Goal: Task Accomplishment & Management: Manage account settings

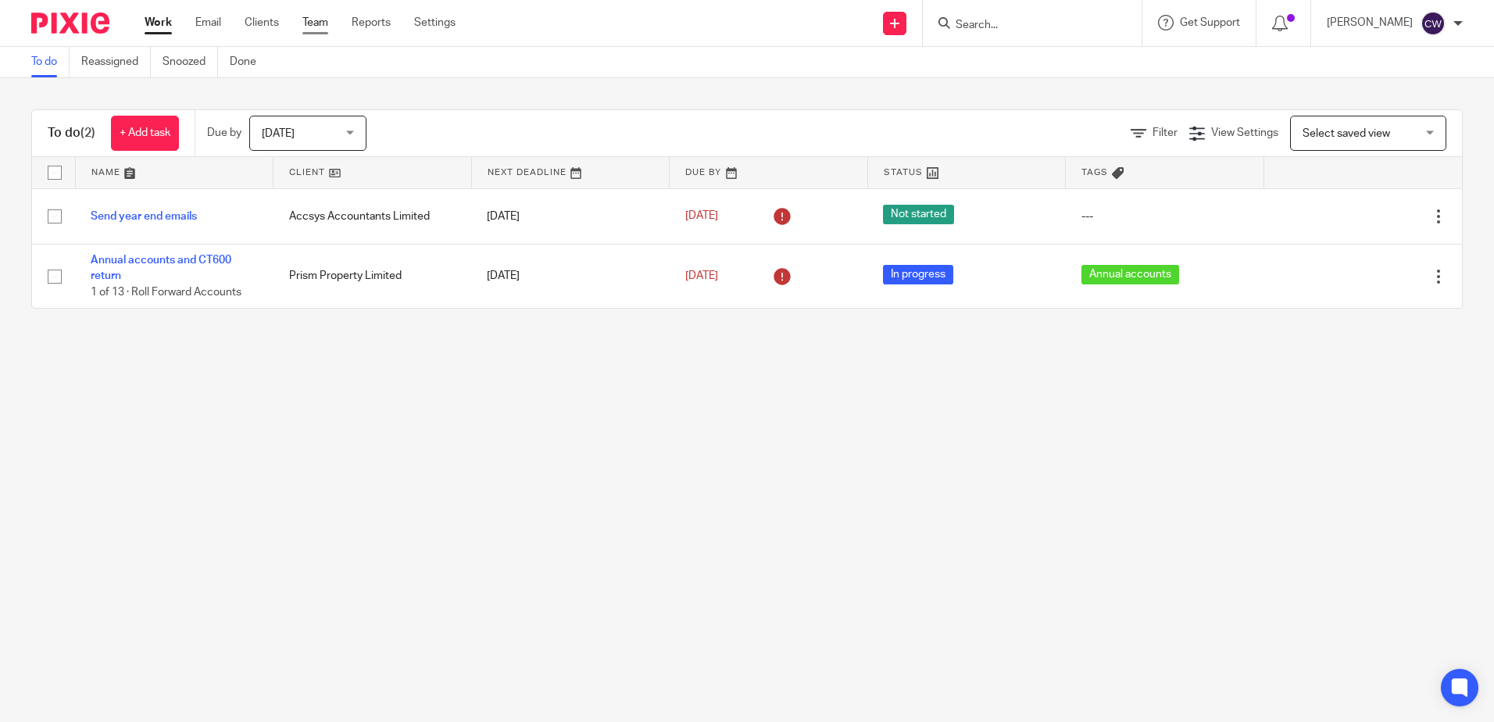
click at [327, 20] on link "Team" at bounding box center [315, 23] width 26 height 16
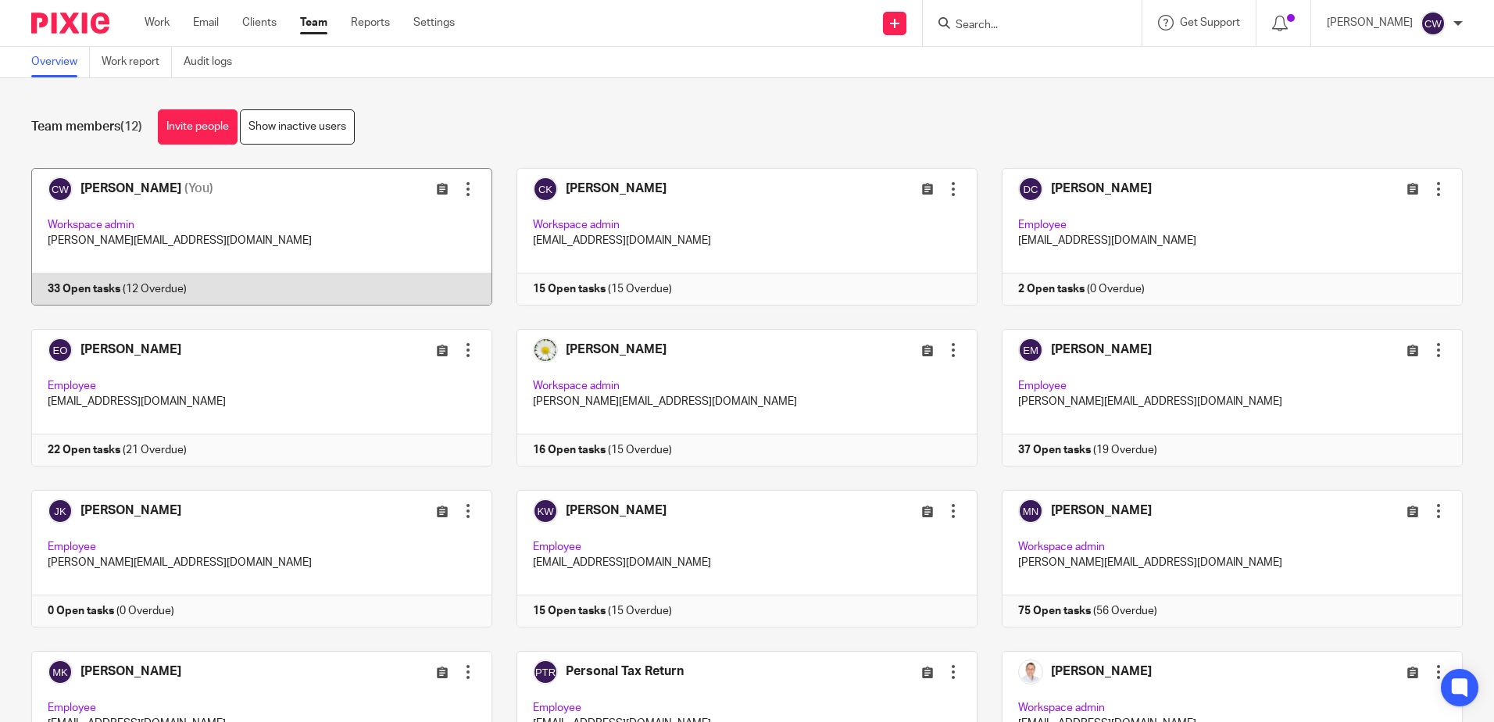
click at [291, 230] on link at bounding box center [249, 237] width 485 height 138
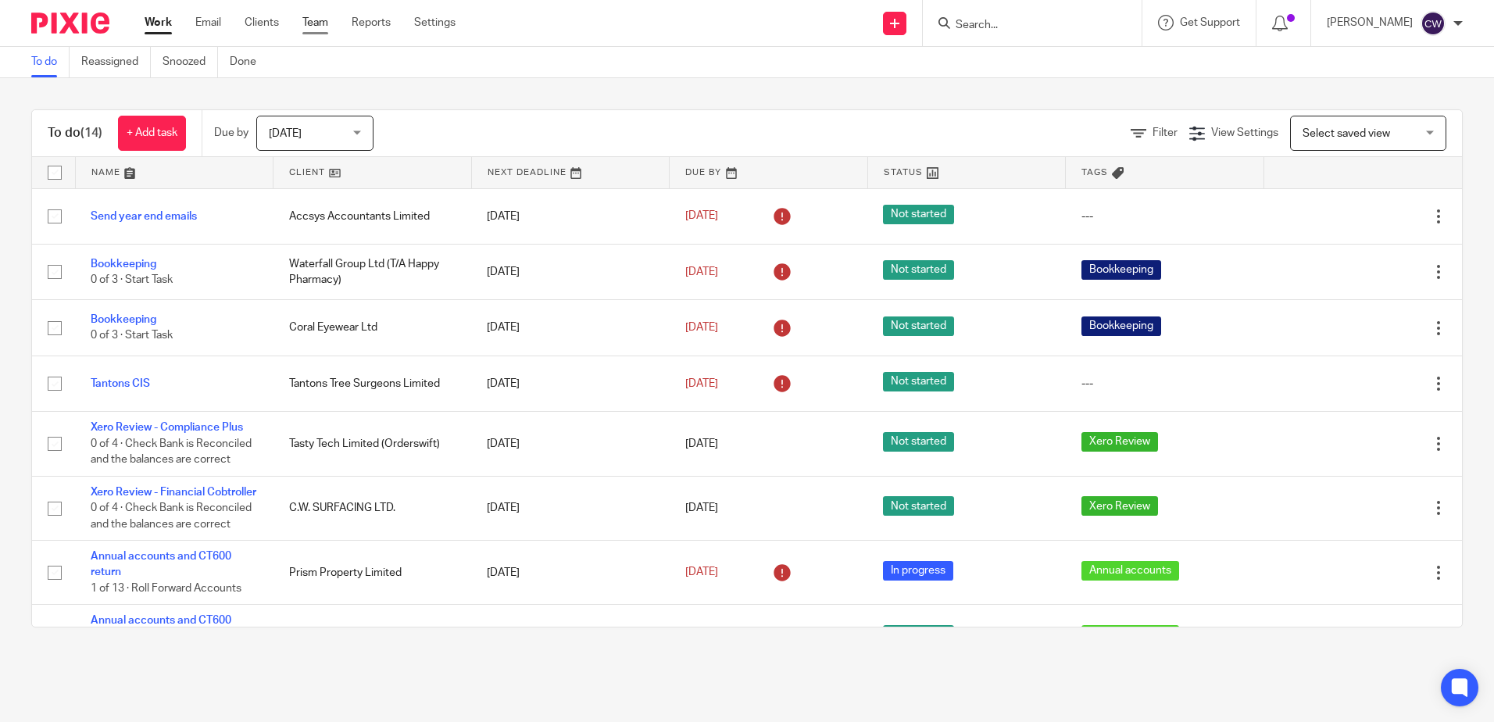
click at [308, 23] on link "Team" at bounding box center [315, 23] width 26 height 16
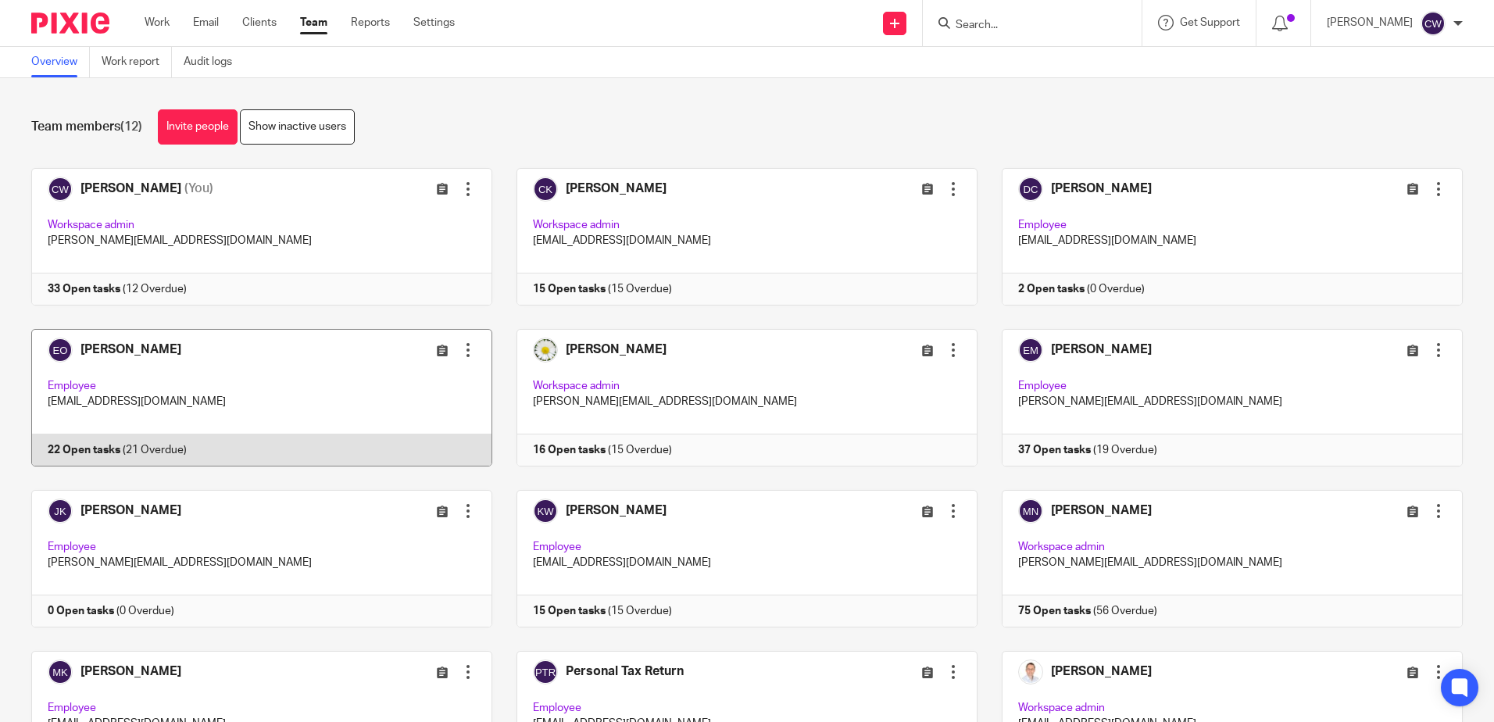
click at [188, 373] on link at bounding box center [249, 398] width 485 height 138
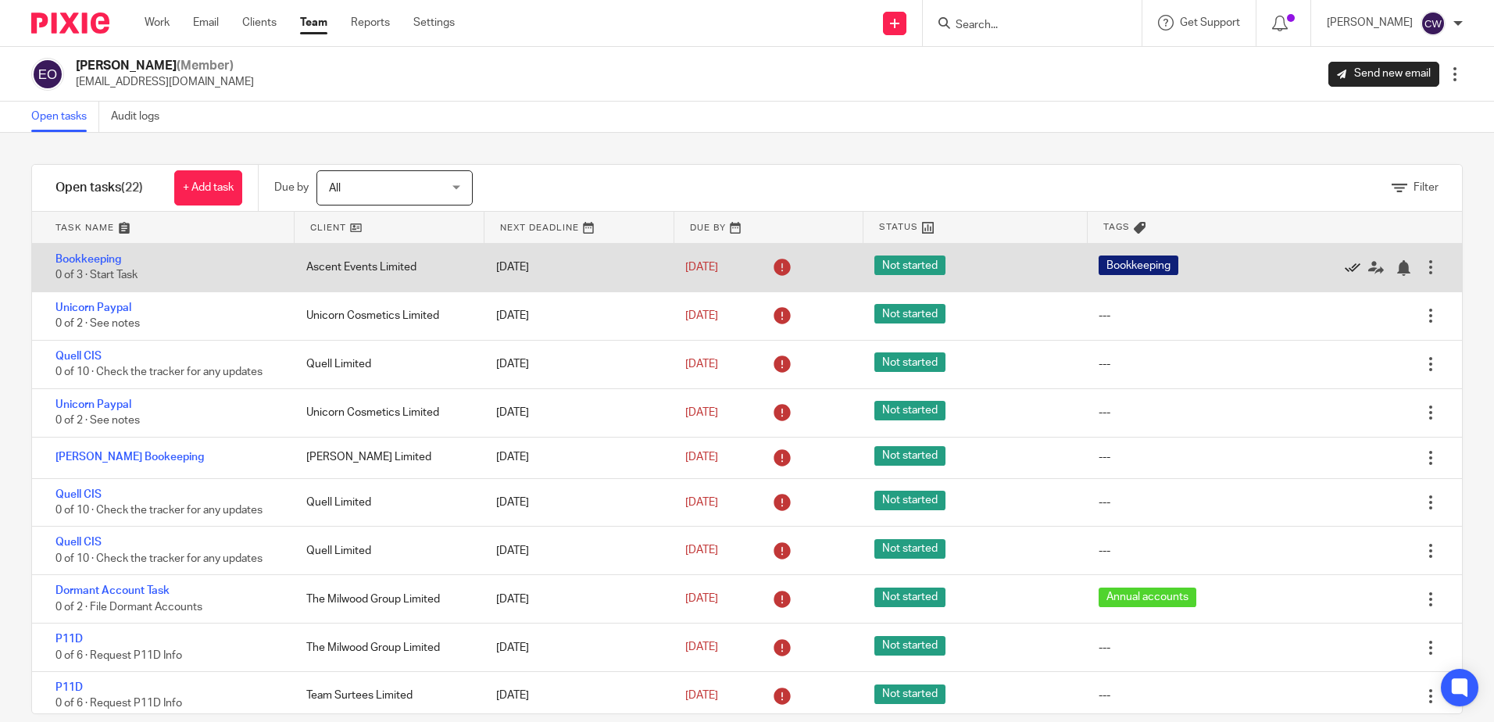
click at [1345, 263] on icon at bounding box center [1353, 268] width 16 height 16
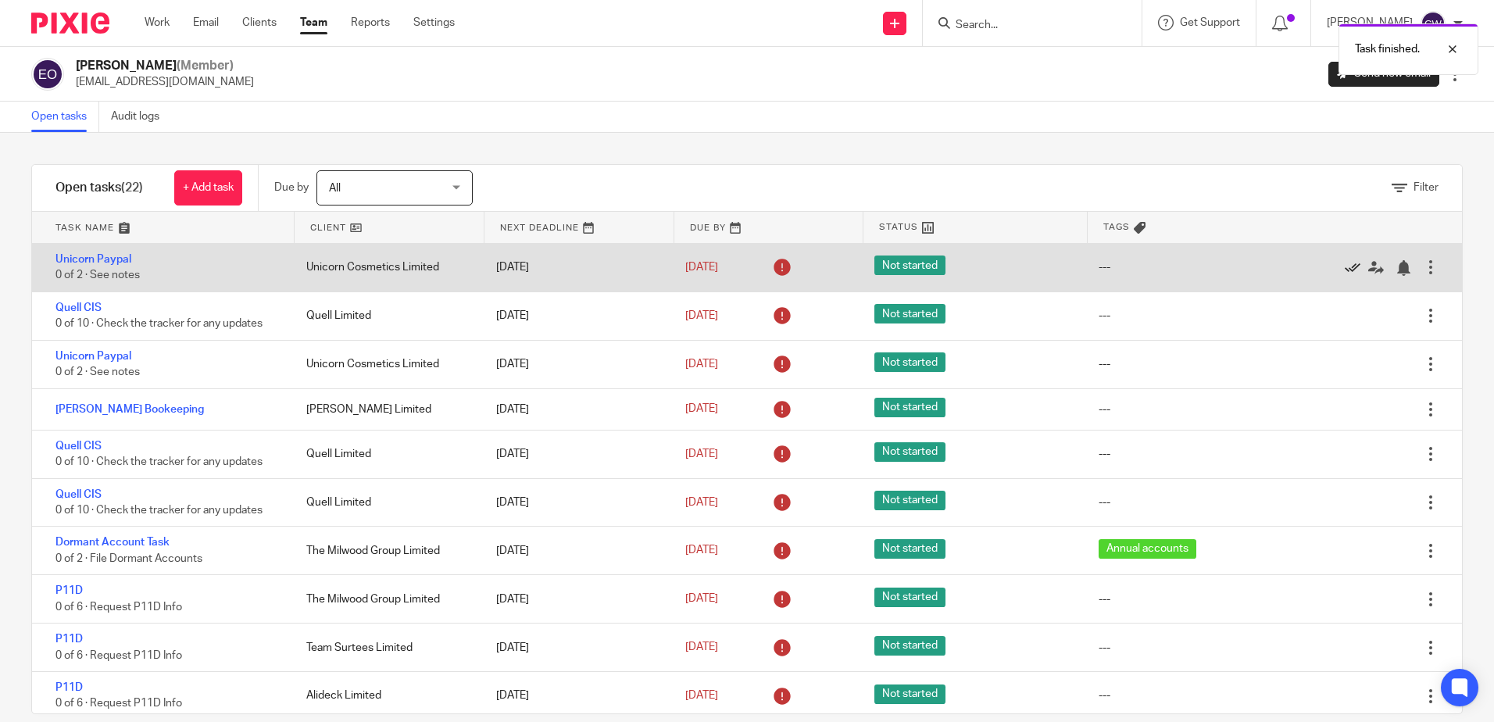
click at [1345, 266] on icon at bounding box center [1353, 268] width 16 height 16
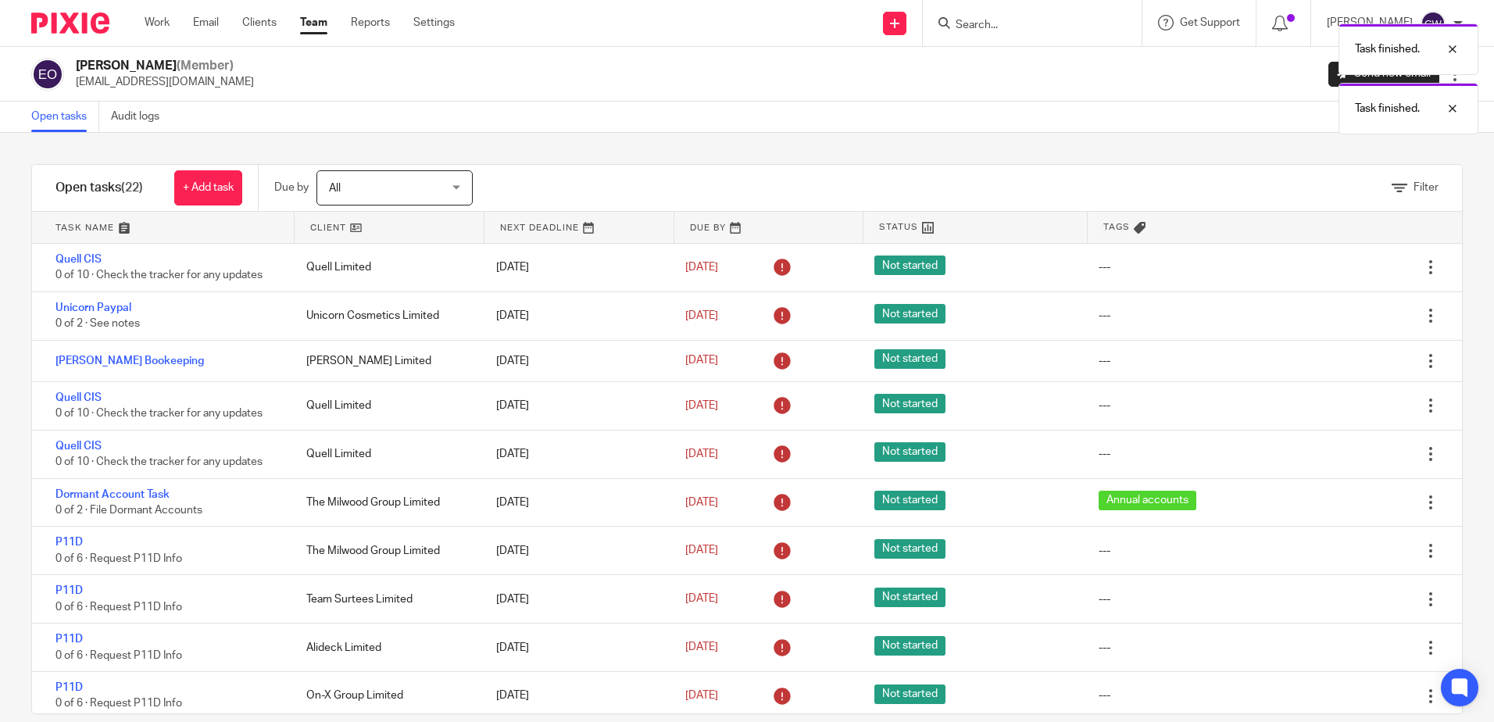
click at [1345, 266] on icon at bounding box center [1353, 268] width 16 height 16
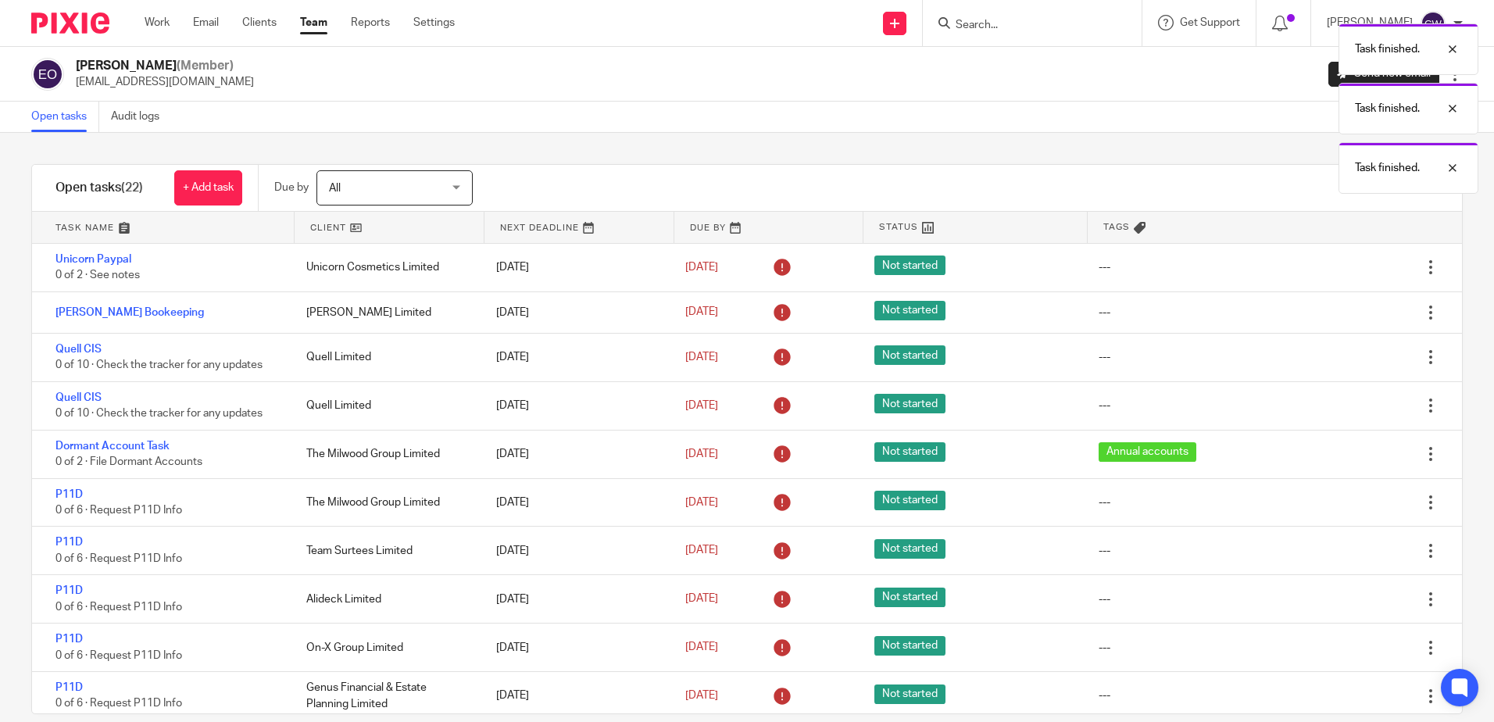
click at [1345, 266] on icon at bounding box center [1353, 268] width 16 height 16
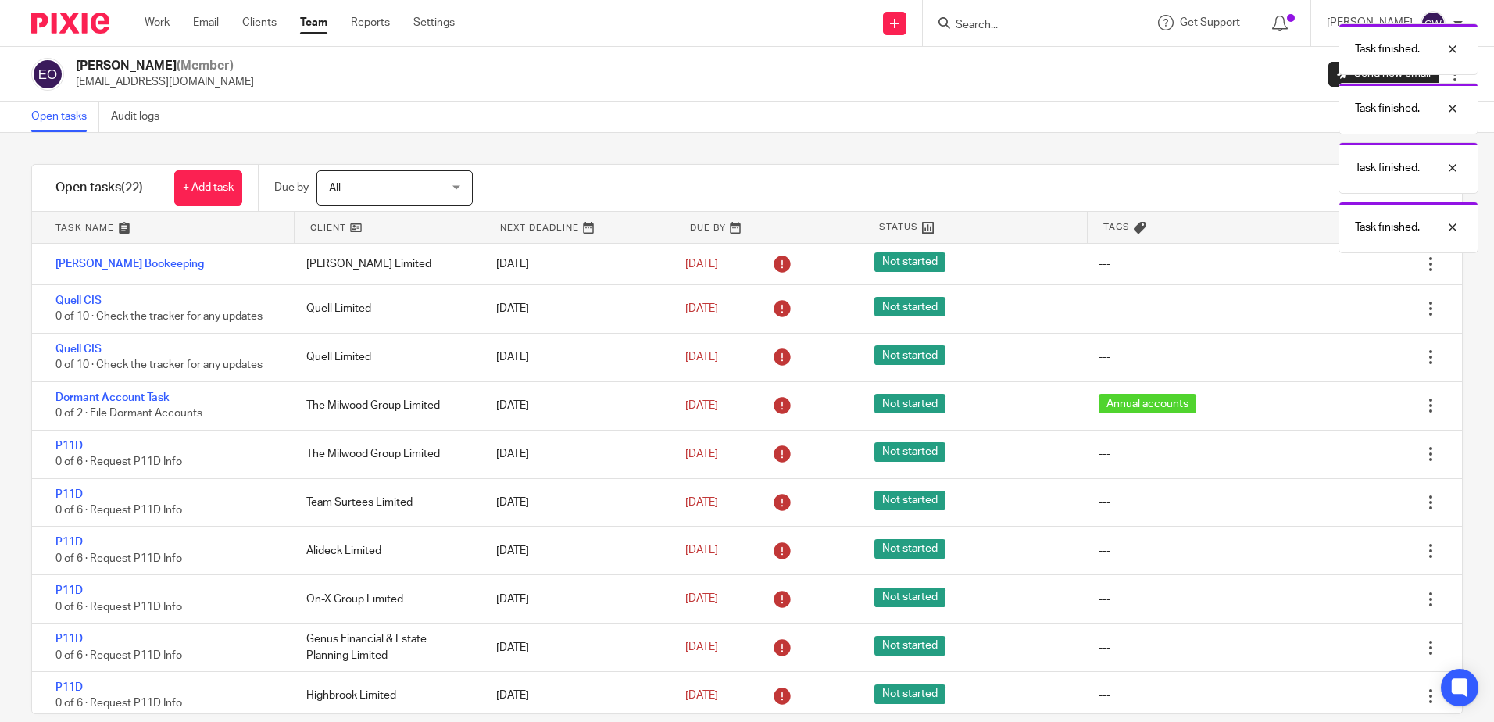
click at [1345, 266] on icon at bounding box center [1353, 264] width 16 height 16
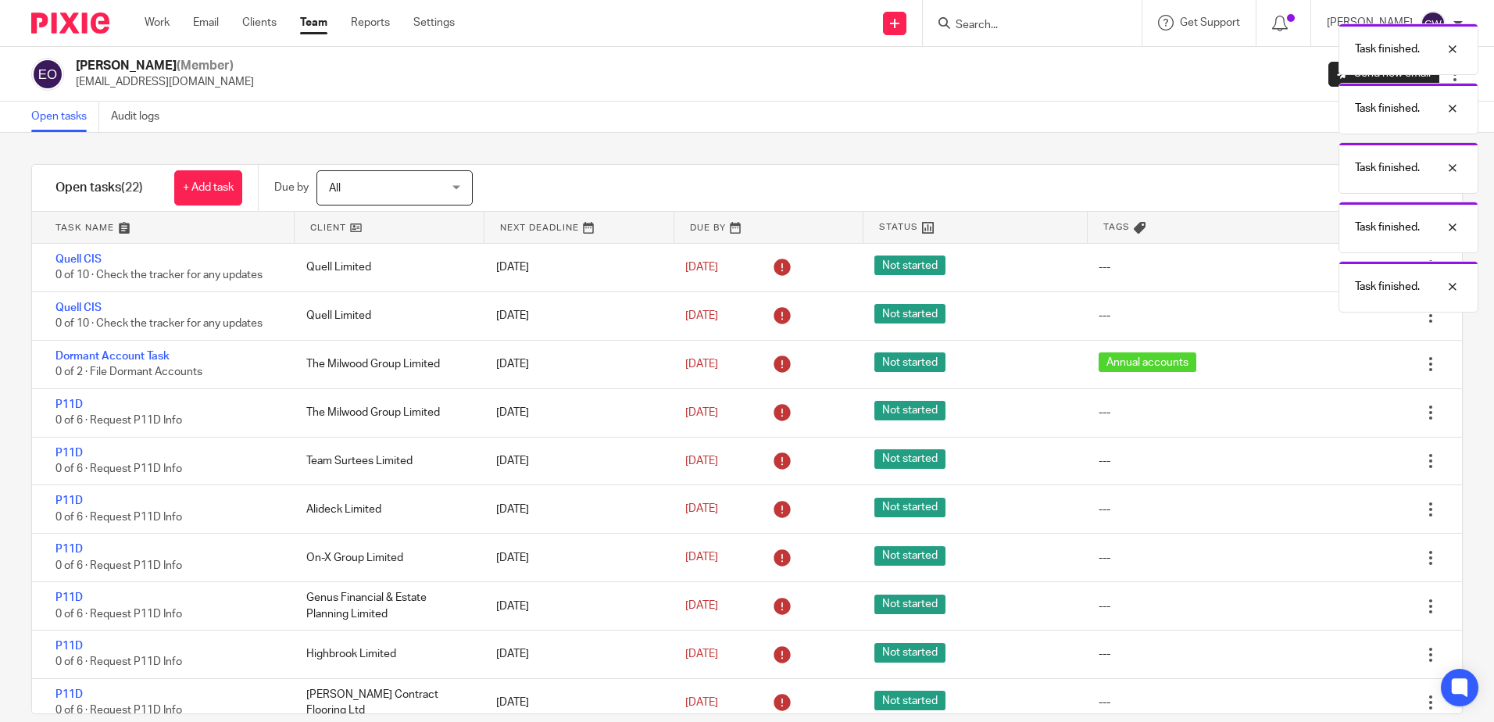
click at [1315, 266] on div "Task finished. Task finished. Task finished. Task finished. Task finished." at bounding box center [1112, 164] width 731 height 297
drag, startPoint x: 1315, startPoint y: 266, endPoint x: 1273, endPoint y: 220, distance: 62.5
click at [1273, 220] on div "Task finished. Task finished. Task finished. Task finished. Task finished." at bounding box center [1112, 164] width 731 height 297
click at [1460, 284] on div at bounding box center [1441, 286] width 42 height 19
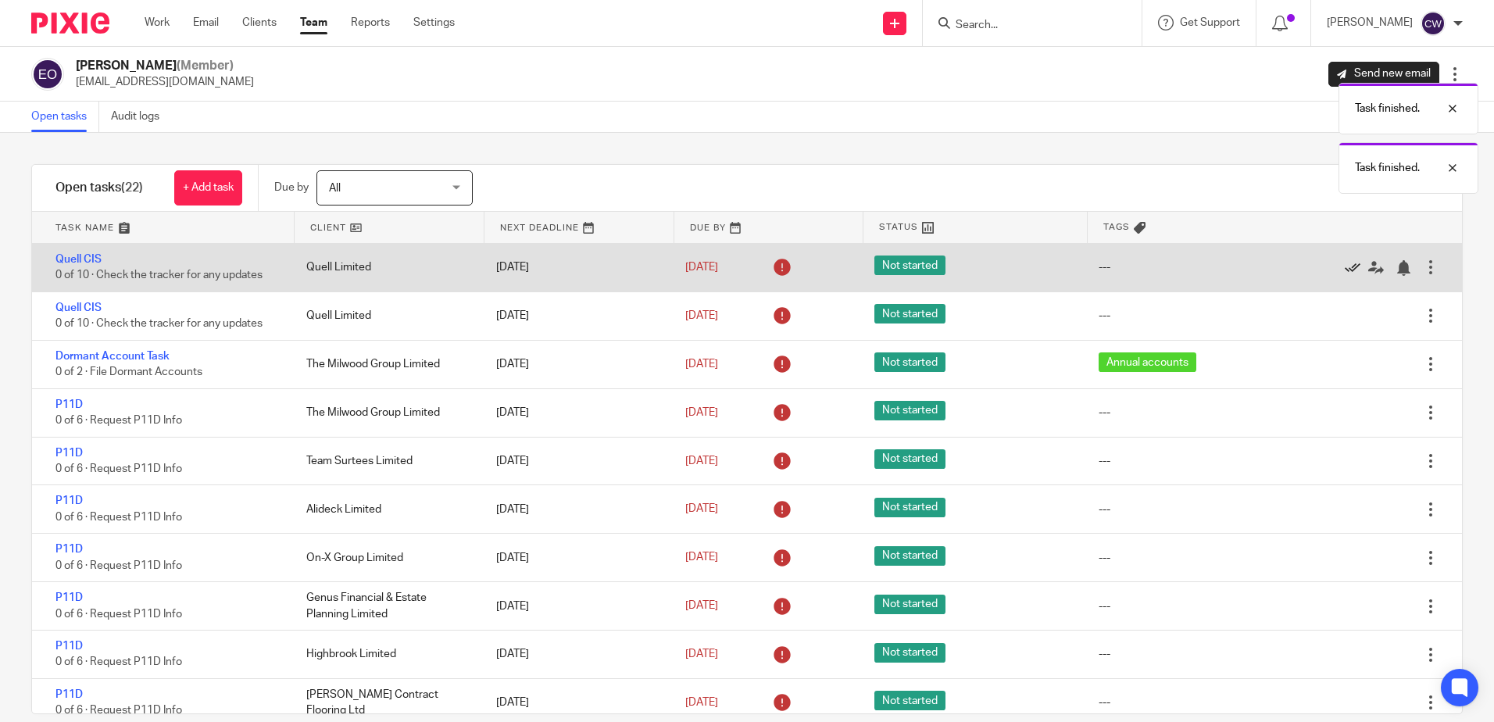
click at [1345, 266] on icon at bounding box center [1353, 268] width 16 height 16
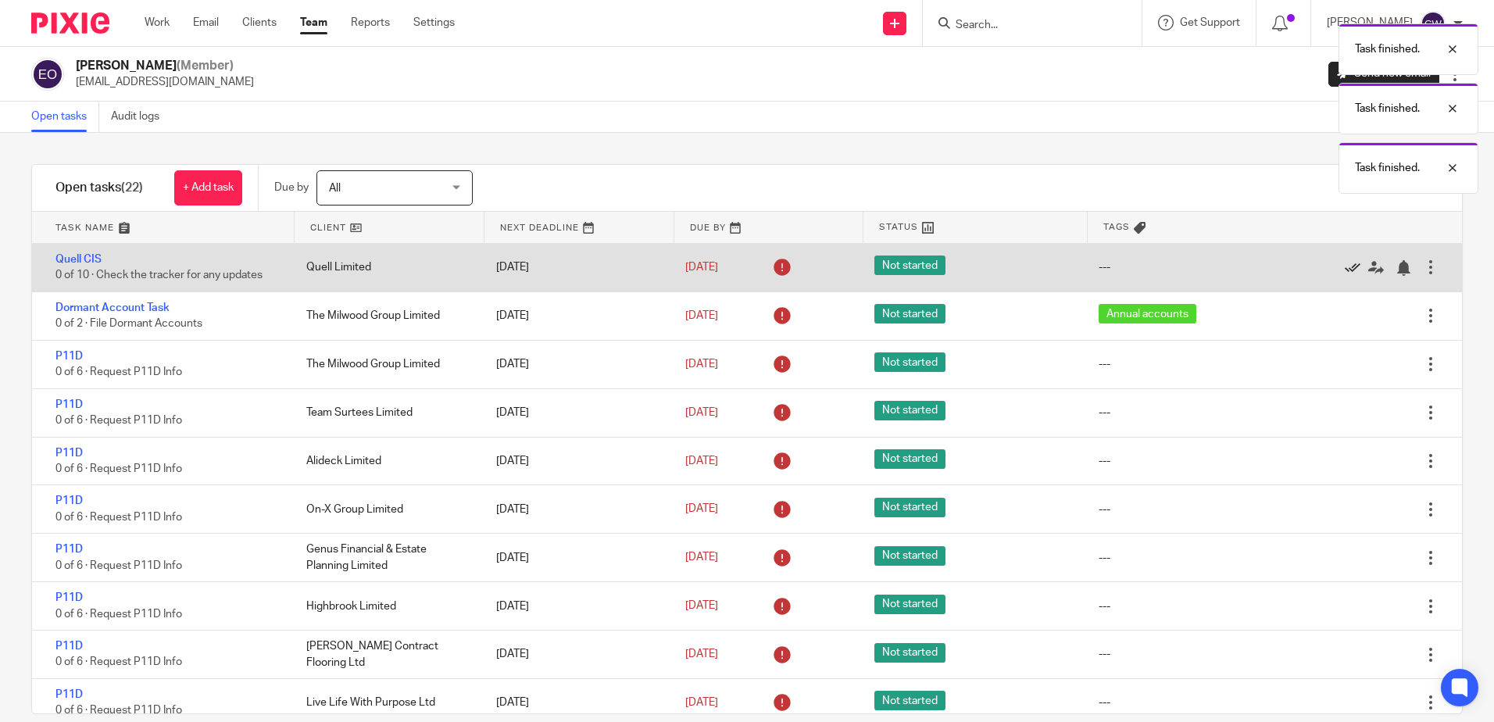
click at [1345, 268] on icon at bounding box center [1353, 268] width 16 height 16
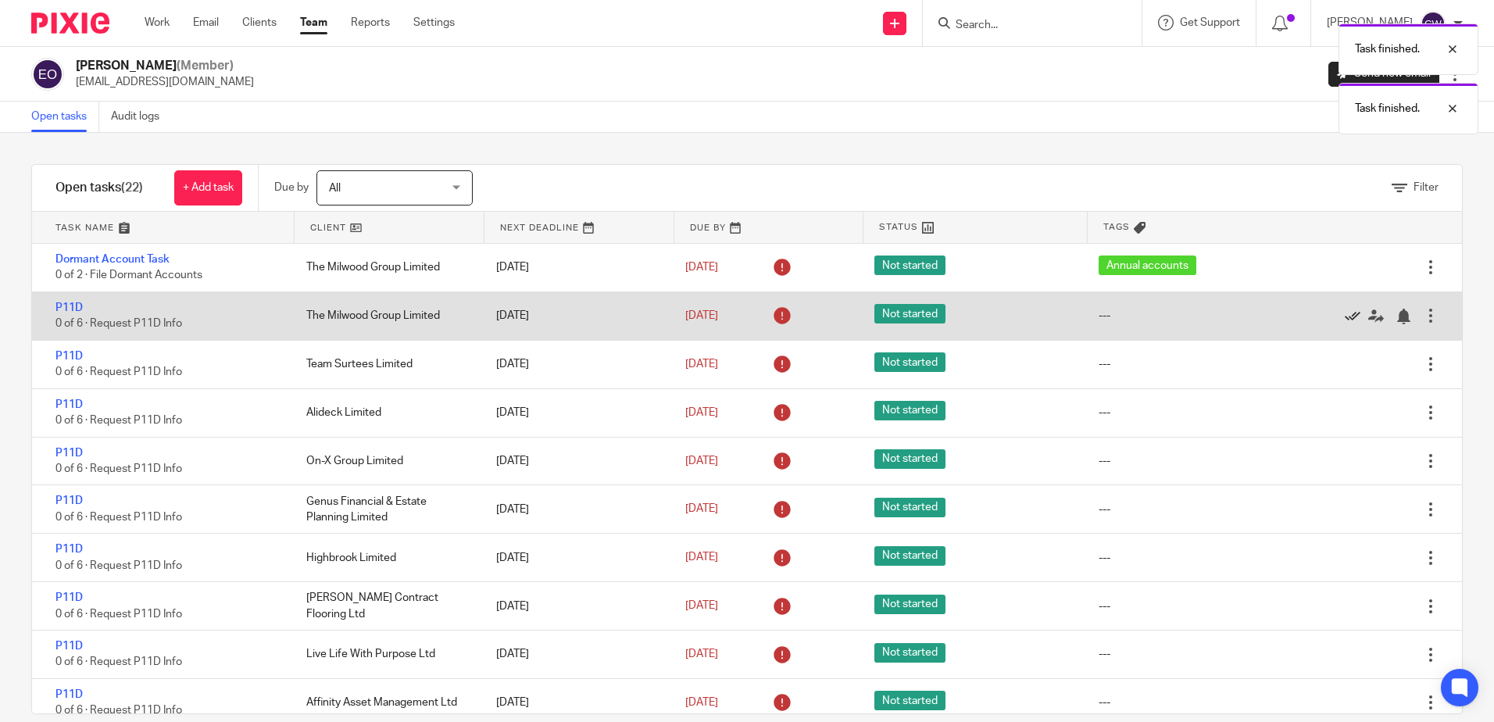
click at [1345, 316] on icon at bounding box center [1353, 317] width 16 height 16
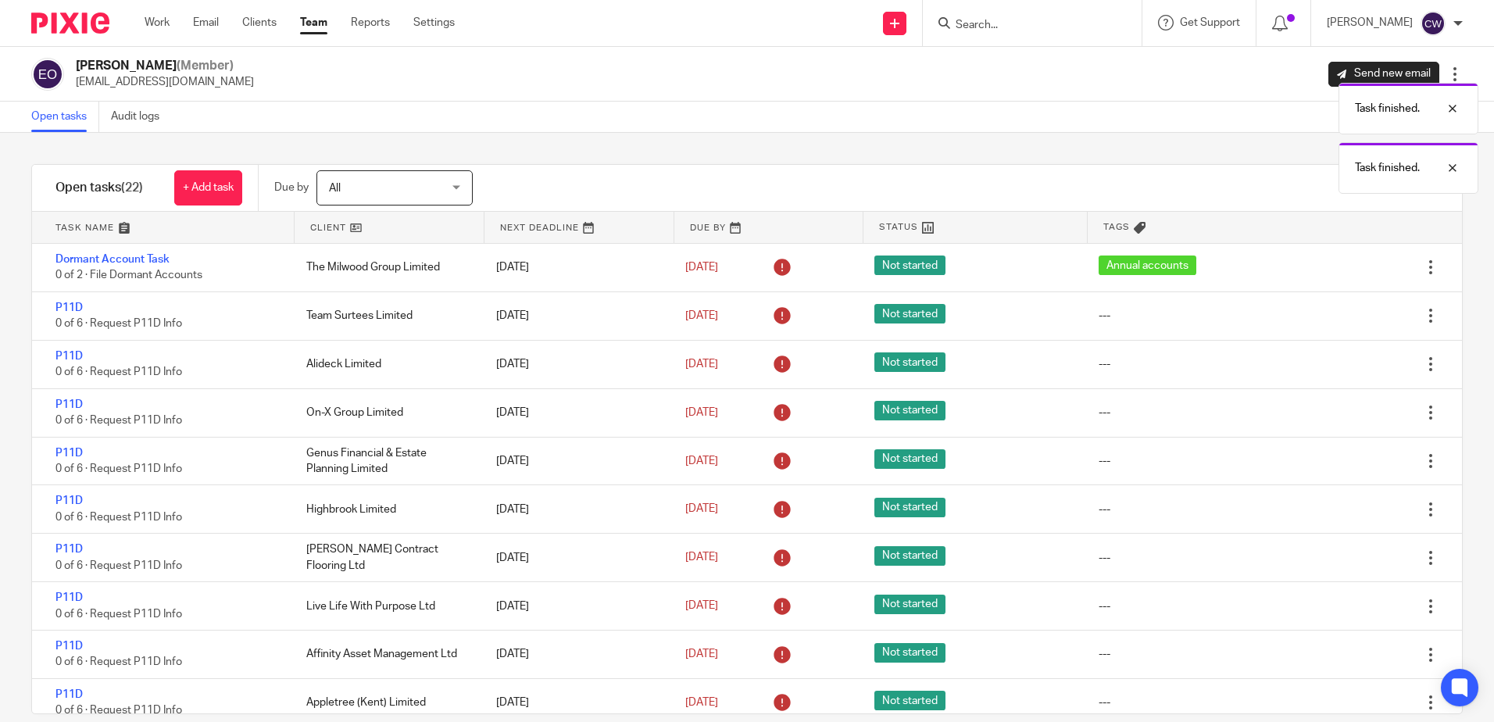
click at [1345, 316] on icon at bounding box center [1353, 317] width 16 height 16
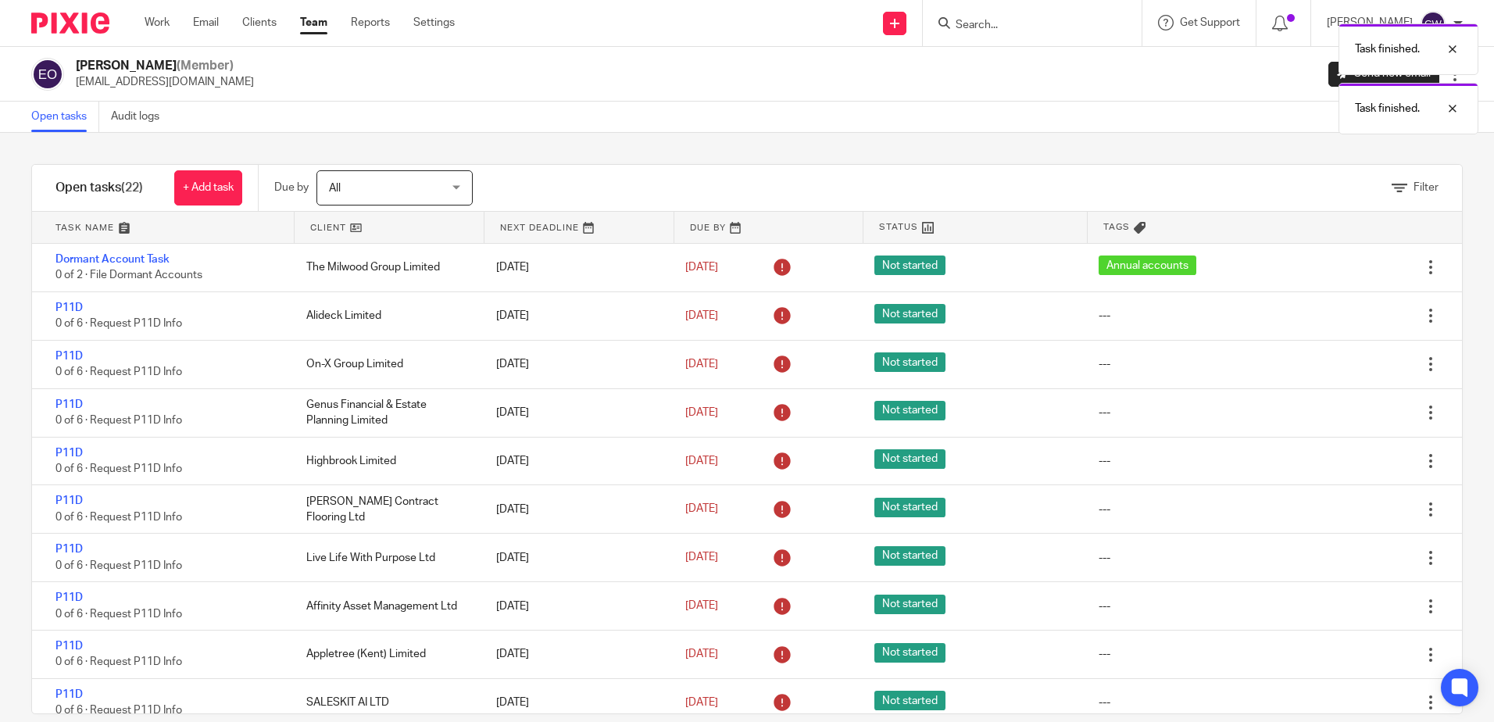
click at [1345, 316] on icon at bounding box center [1353, 317] width 16 height 16
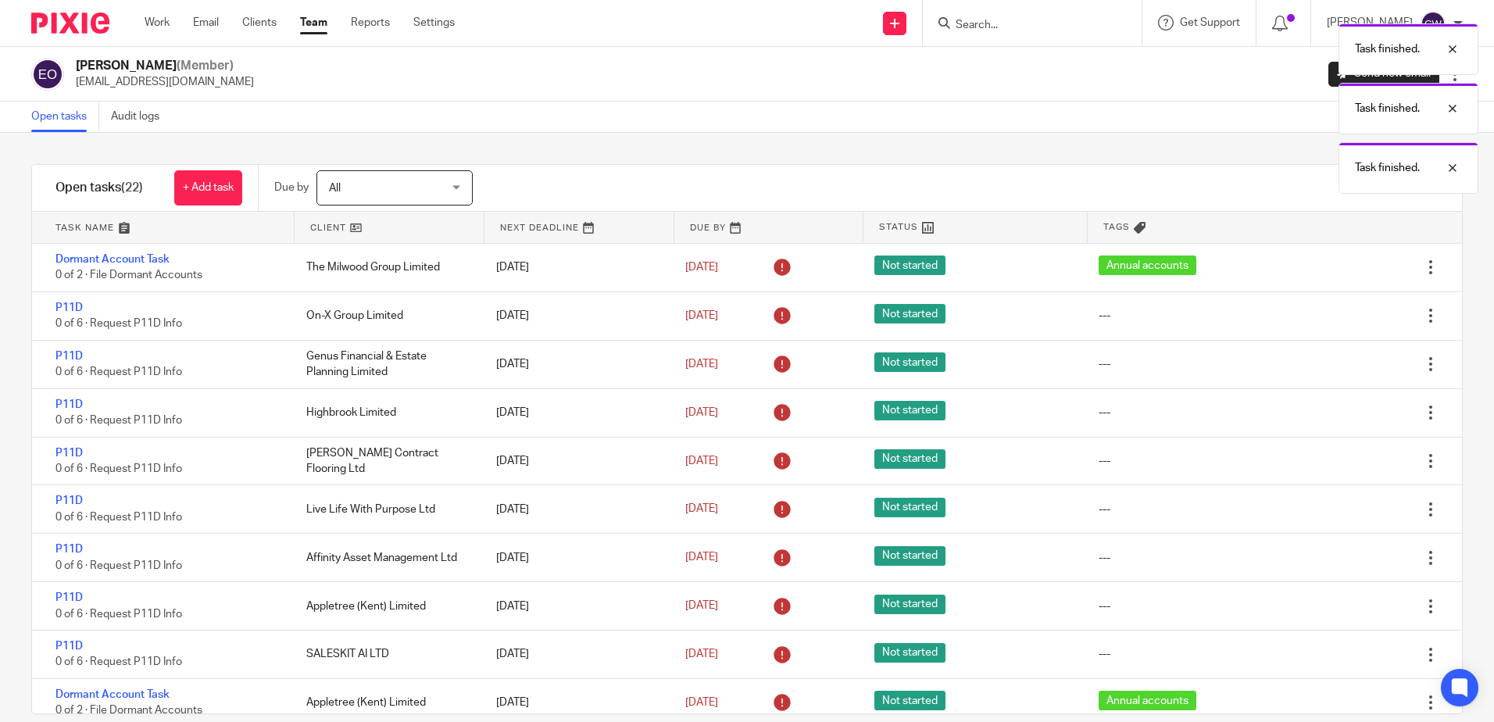
click at [1345, 316] on icon at bounding box center [1353, 317] width 16 height 16
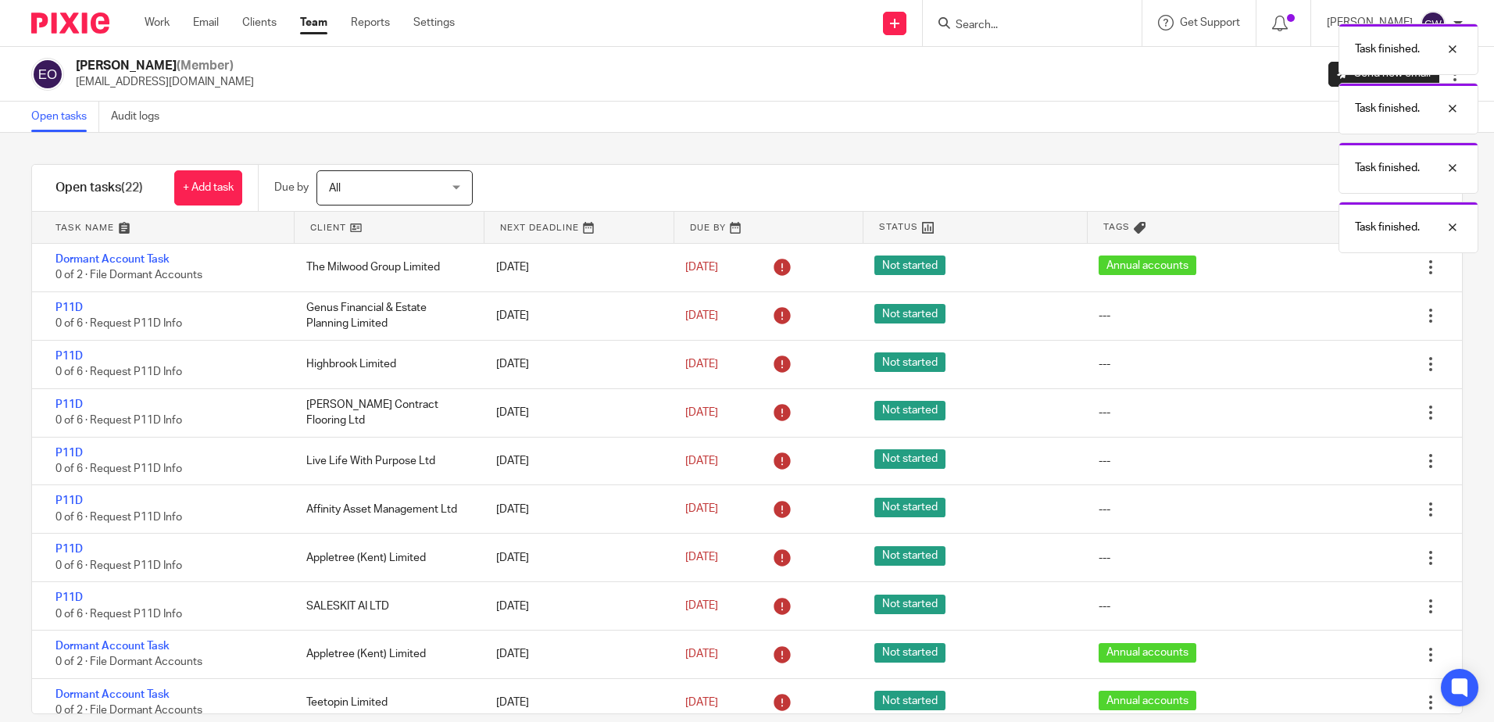
click at [1345, 316] on icon at bounding box center [1353, 317] width 16 height 16
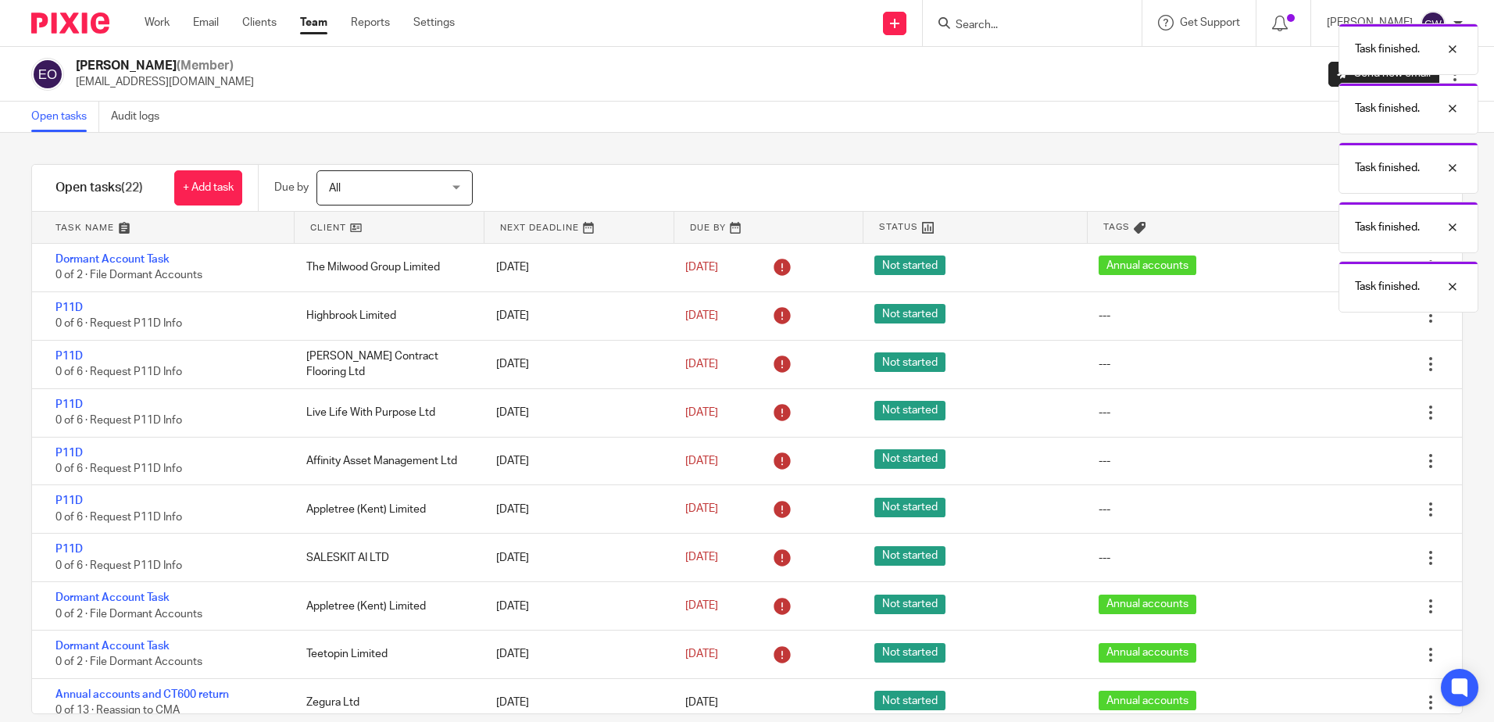
click at [1345, 316] on icon at bounding box center [1353, 317] width 16 height 16
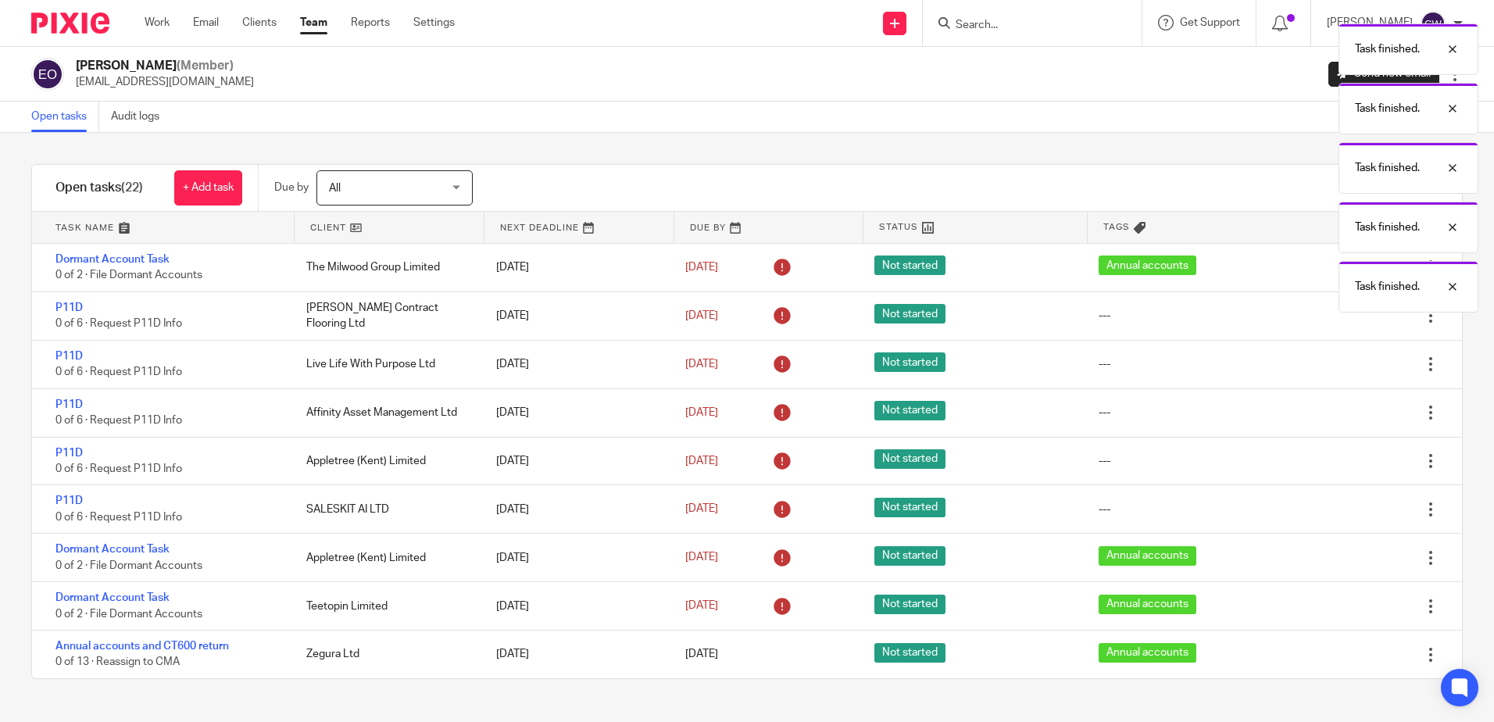
click at [1319, 316] on div at bounding box center [1369, 316] width 108 height 16
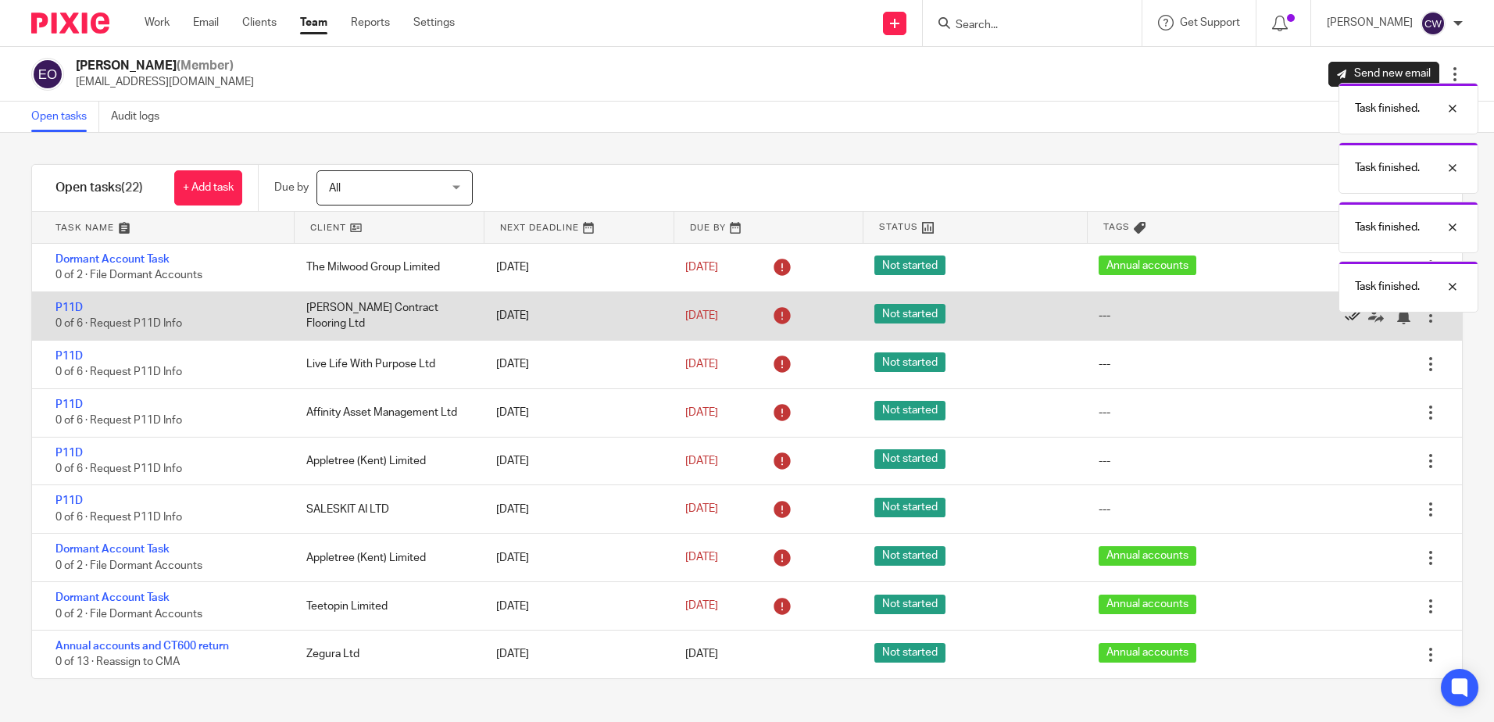
click at [1345, 316] on icon at bounding box center [1353, 317] width 16 height 16
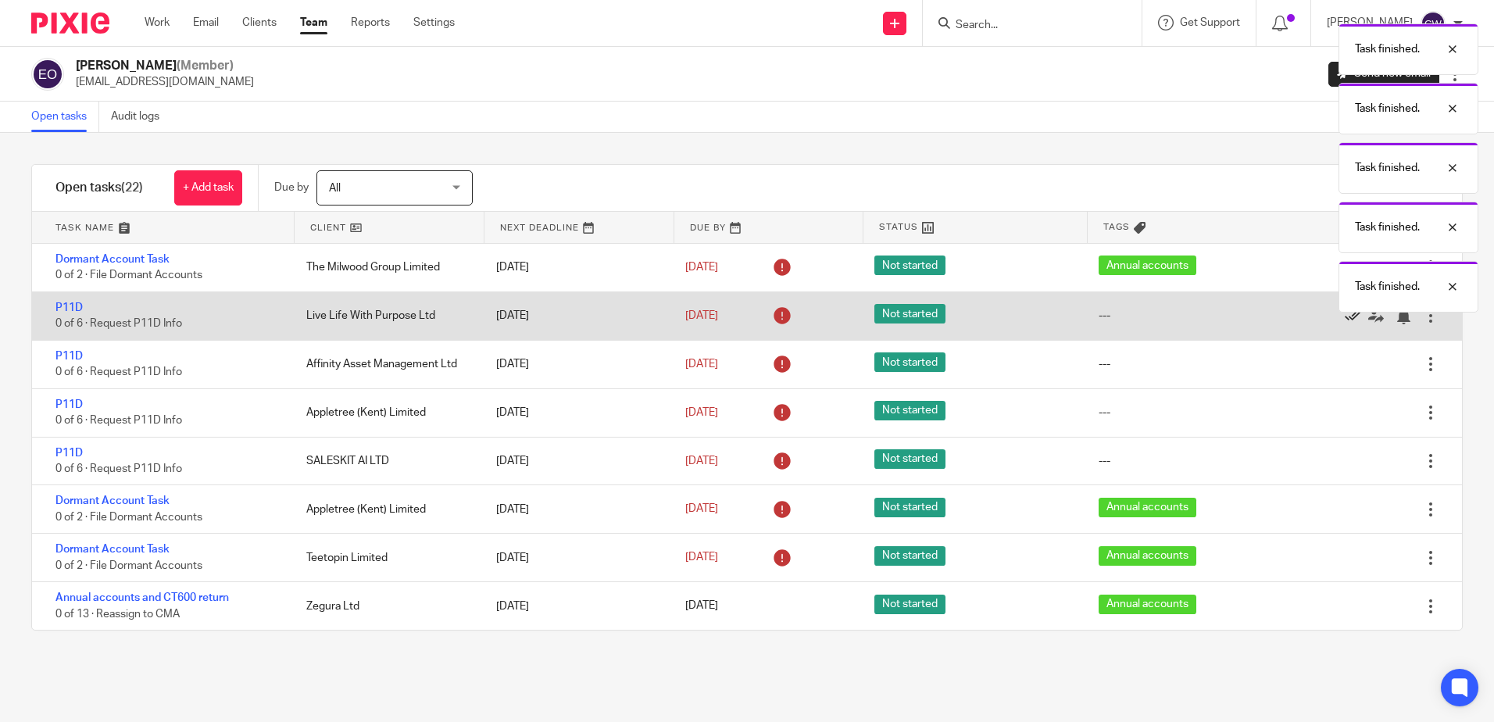
click at [1345, 316] on icon at bounding box center [1353, 317] width 16 height 16
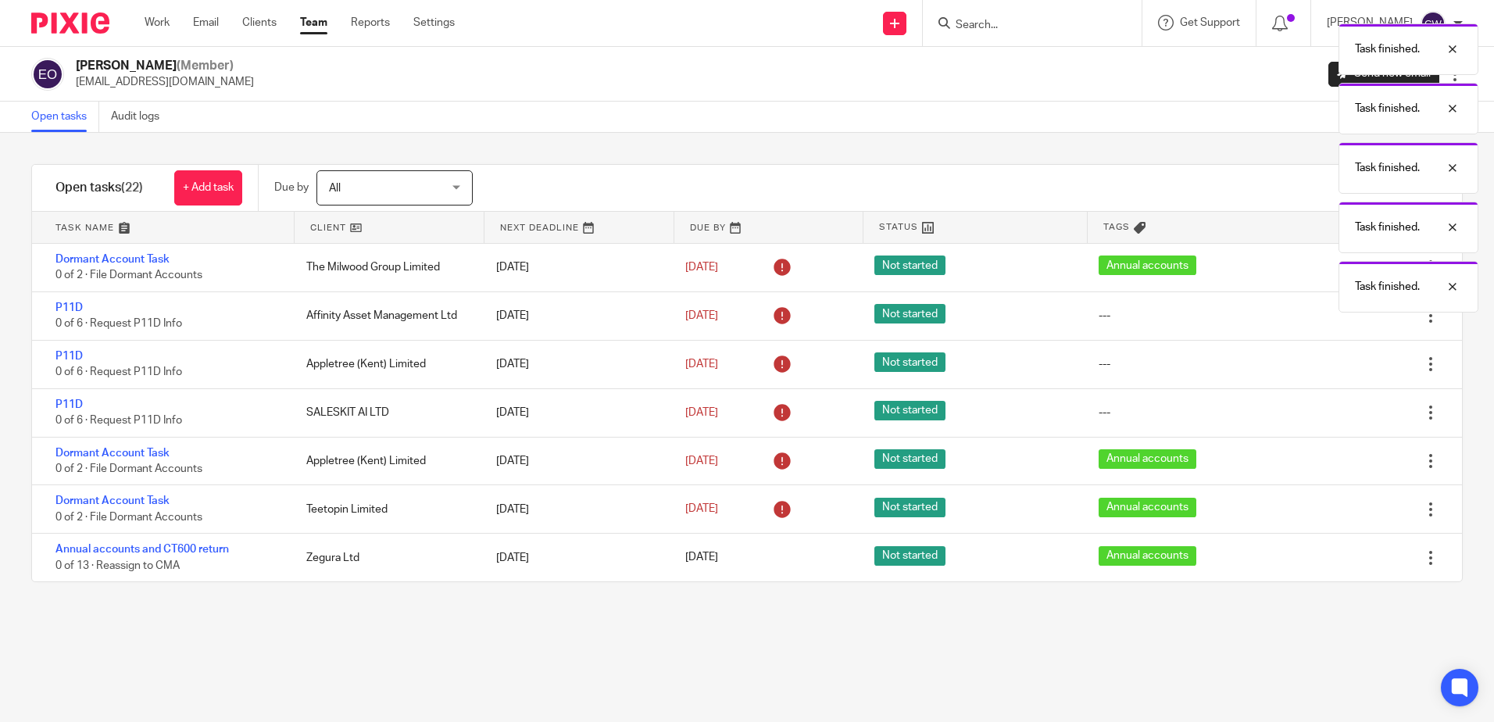
click at [1345, 316] on icon at bounding box center [1353, 317] width 16 height 16
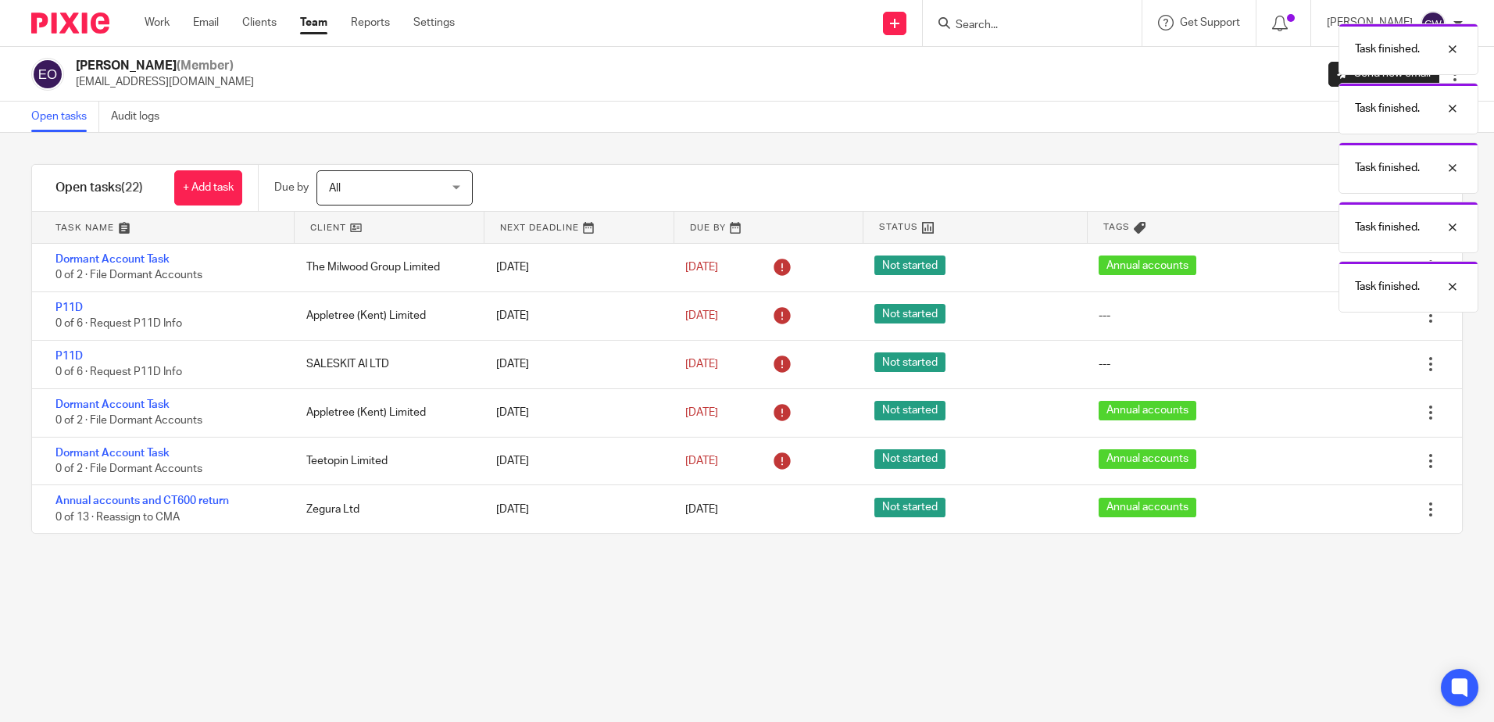
click at [1345, 316] on icon at bounding box center [1353, 317] width 16 height 16
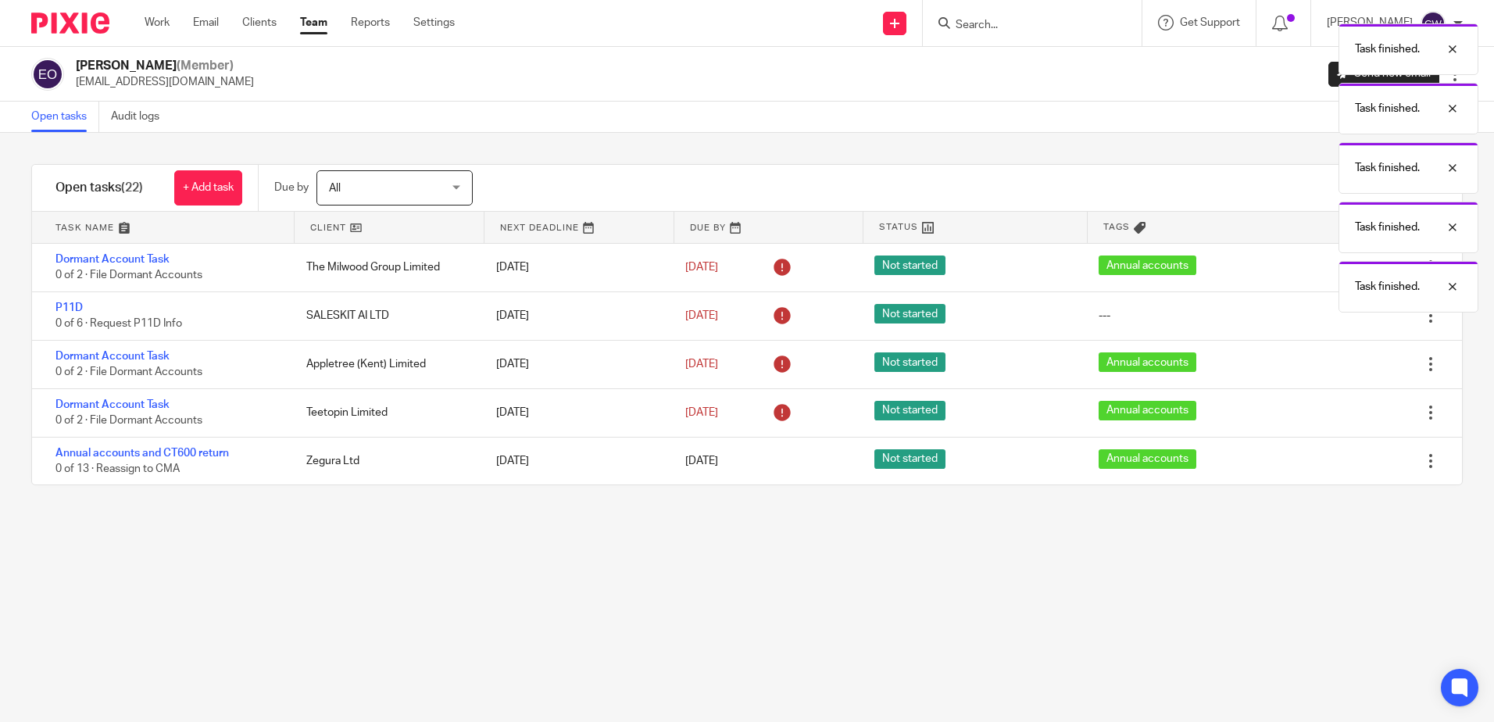
click at [1324, 316] on body "Work Email Clients Team Reports Settings Work Email Clients Team Reports Settin…" at bounding box center [747, 361] width 1494 height 722
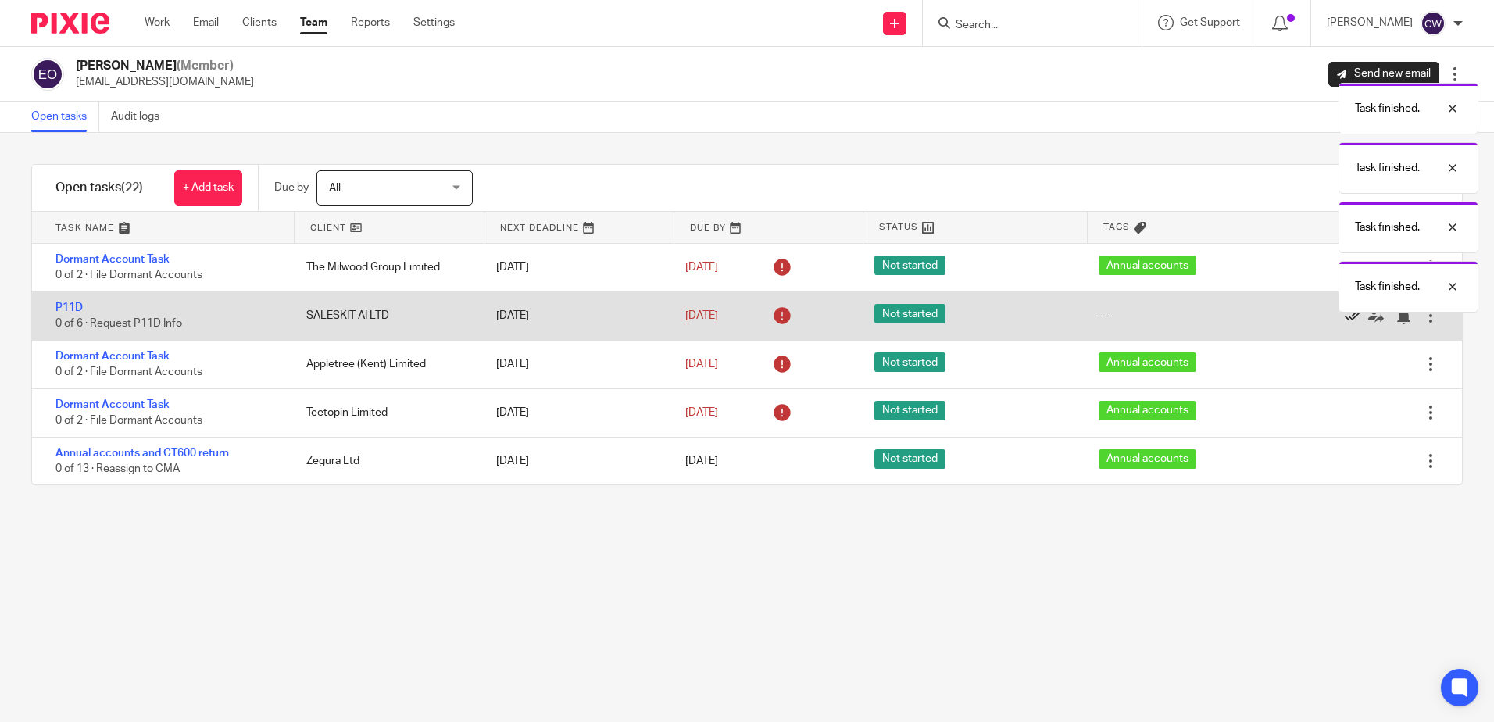
click at [1325, 313] on div "Task finished. Task finished. Task finished. Task finished. Task finished." at bounding box center [1112, 164] width 731 height 297
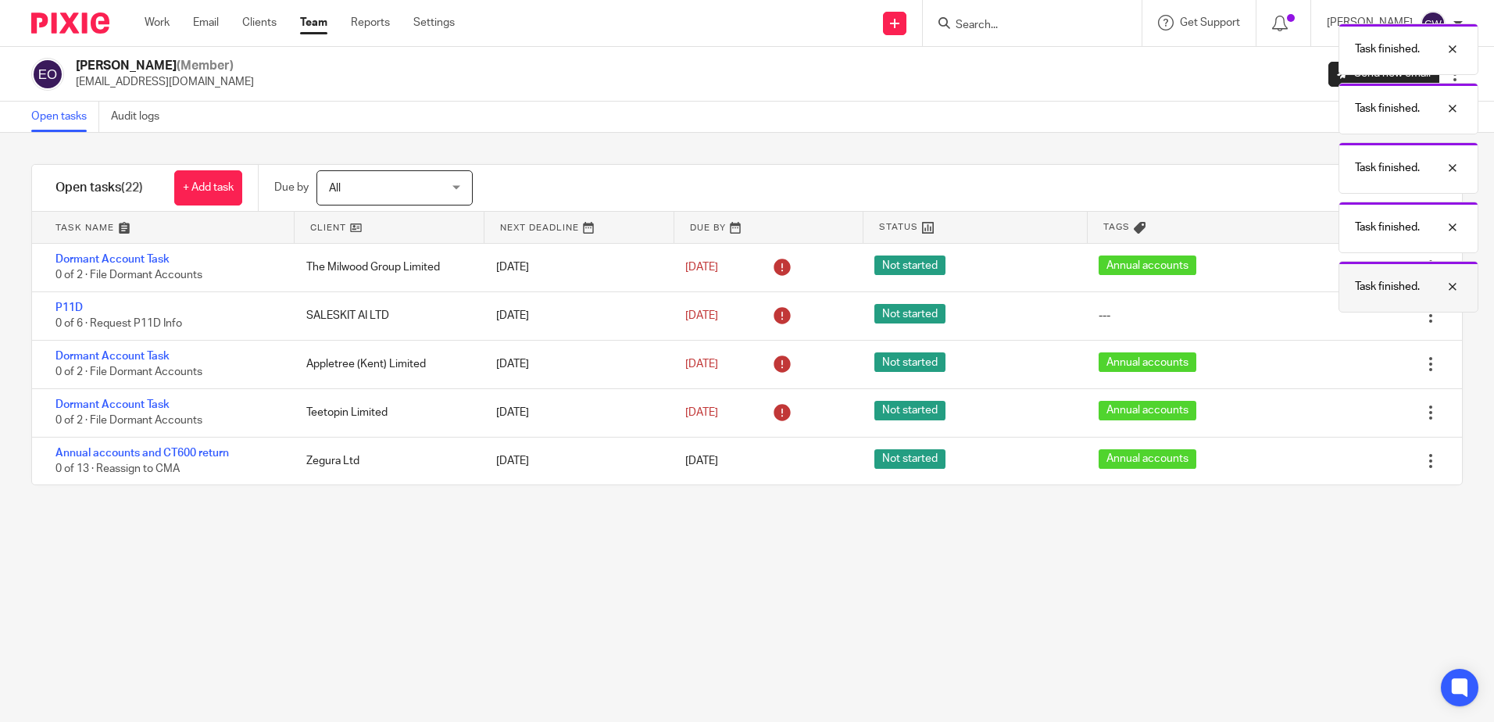
click at [1454, 288] on div at bounding box center [1441, 286] width 42 height 19
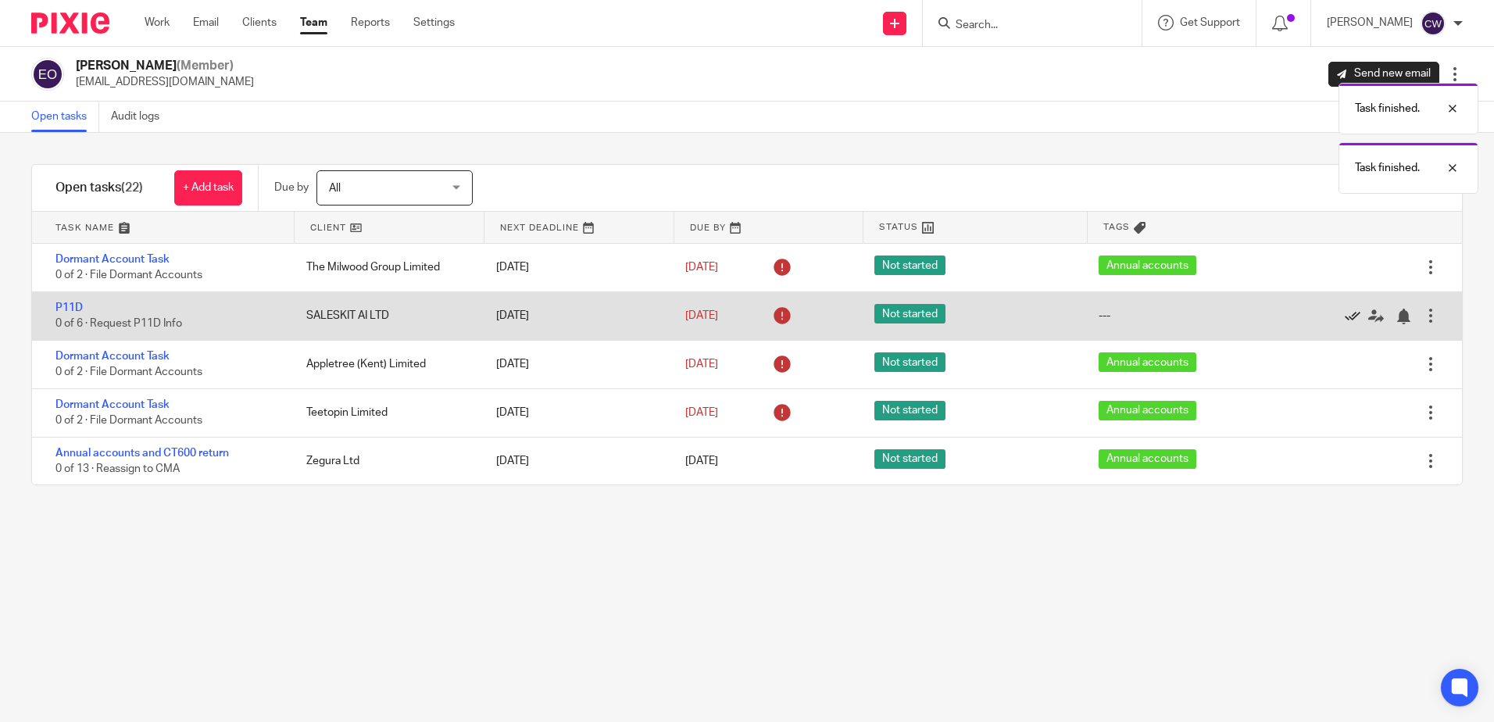
click at [1345, 313] on icon at bounding box center [1353, 317] width 16 height 16
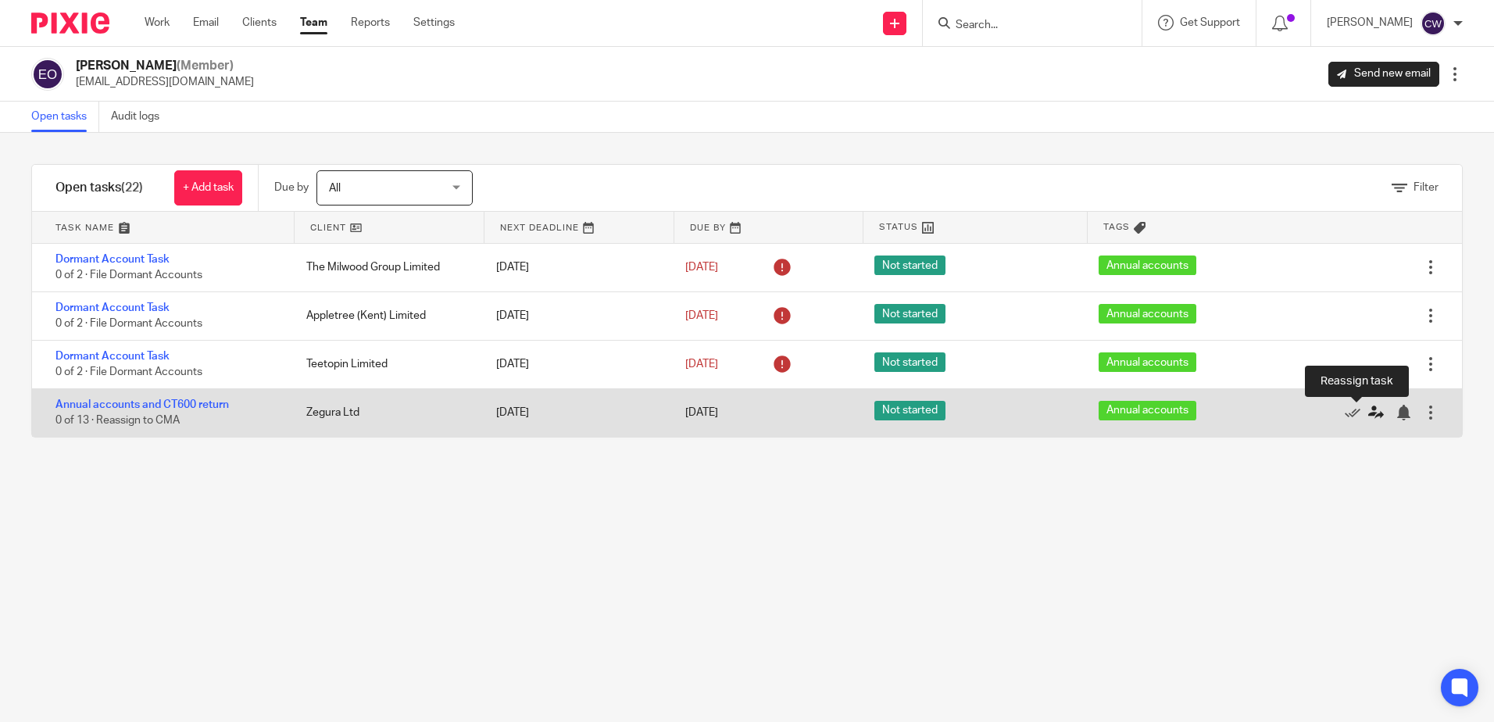
click at [1368, 414] on icon at bounding box center [1376, 413] width 16 height 16
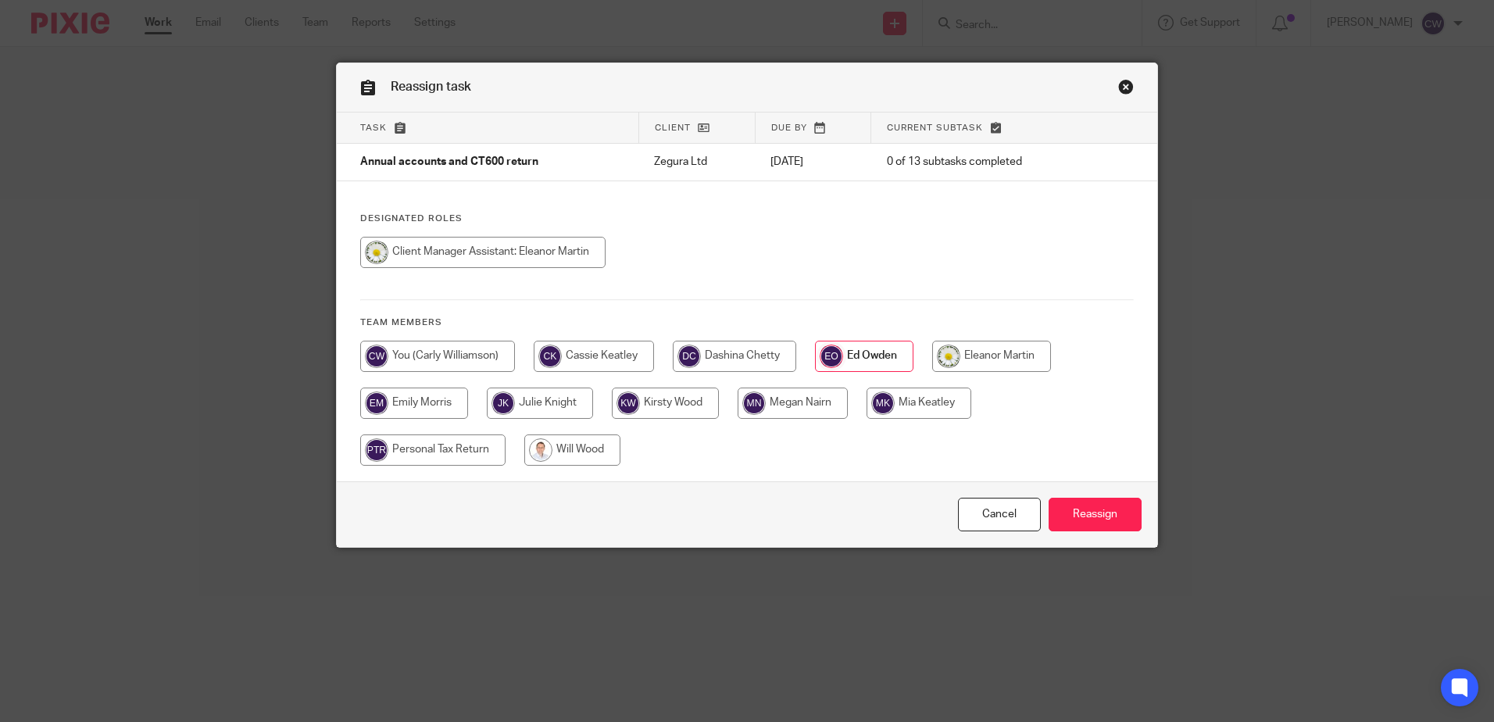
click at [604, 345] on input "radio" at bounding box center [594, 356] width 120 height 31
radio input "true"
click at [1082, 513] on input "Reassign" at bounding box center [1094, 515] width 93 height 34
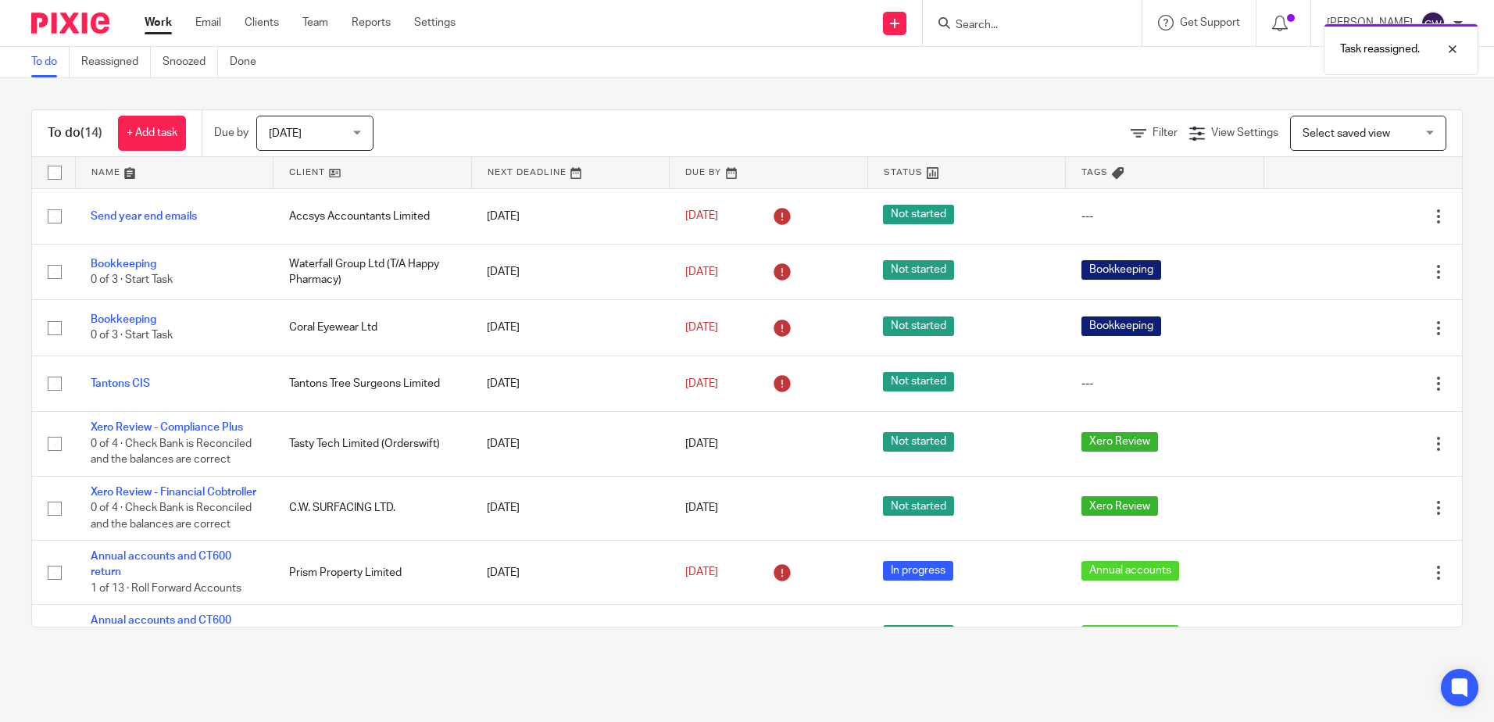
drag, startPoint x: 70, startPoint y: 89, endPoint x: 85, endPoint y: 89, distance: 15.6
click at [70, 89] on div "To do (14) + Add task Due by Today Today Today Tomorrow This week Next week Thi…" at bounding box center [747, 368] width 1494 height 580
click at [327, 19] on link "Team" at bounding box center [315, 23] width 26 height 16
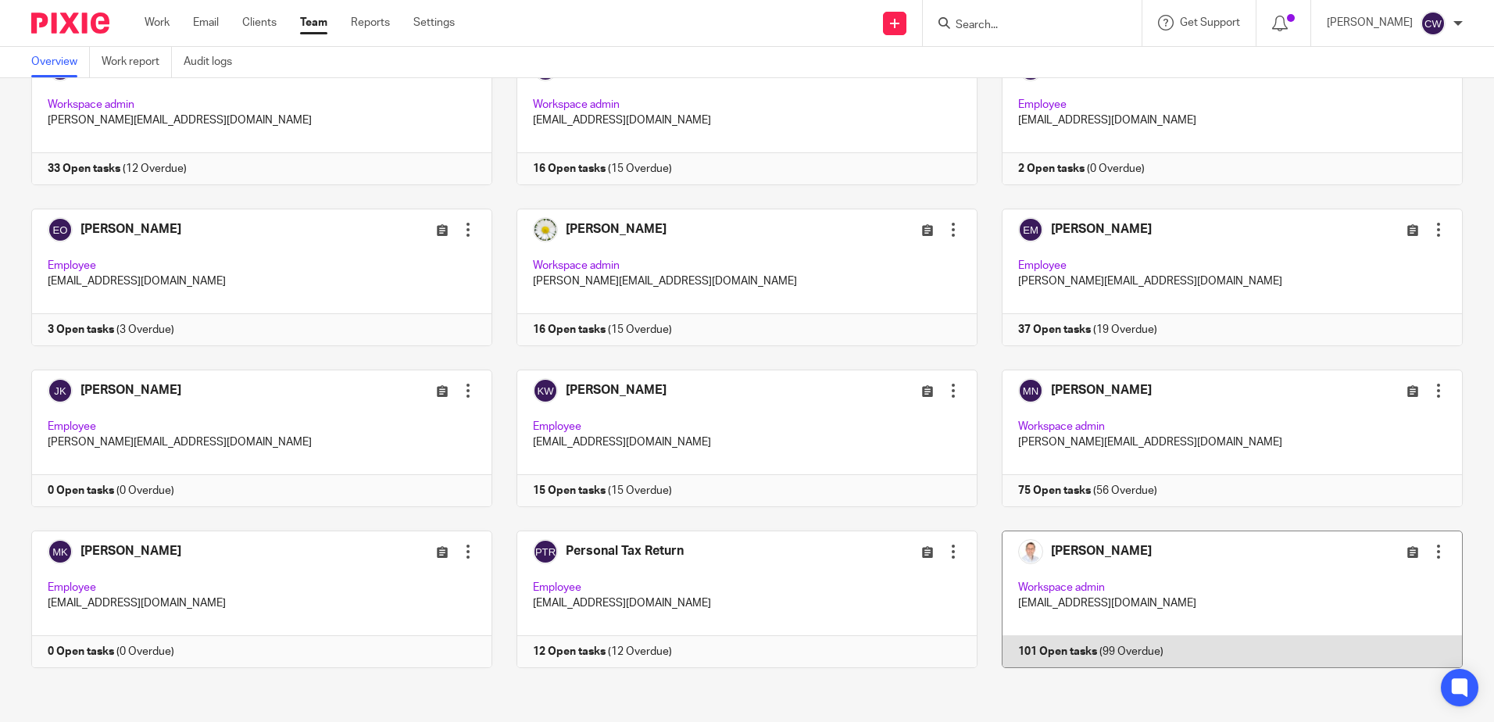
scroll to position [121, 0]
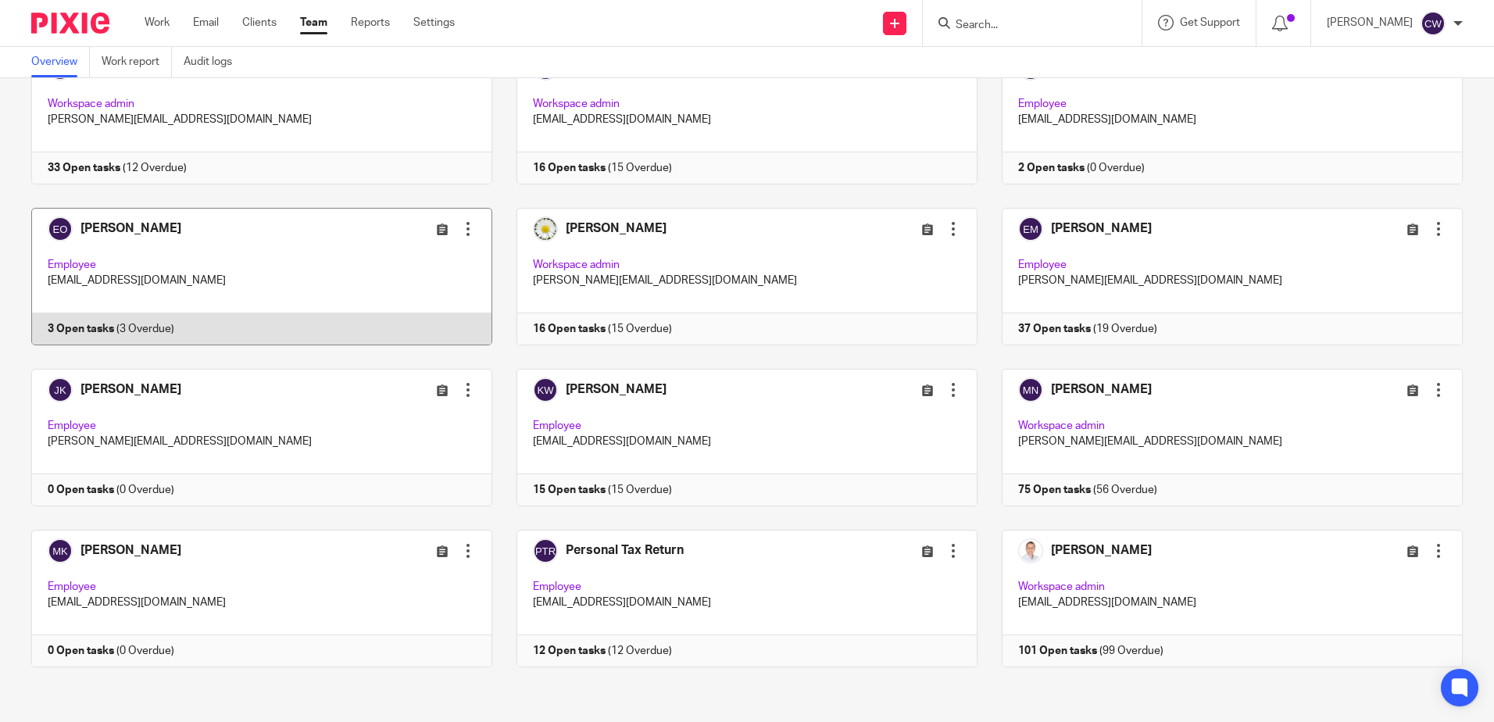
click at [123, 263] on link at bounding box center [249, 277] width 485 height 138
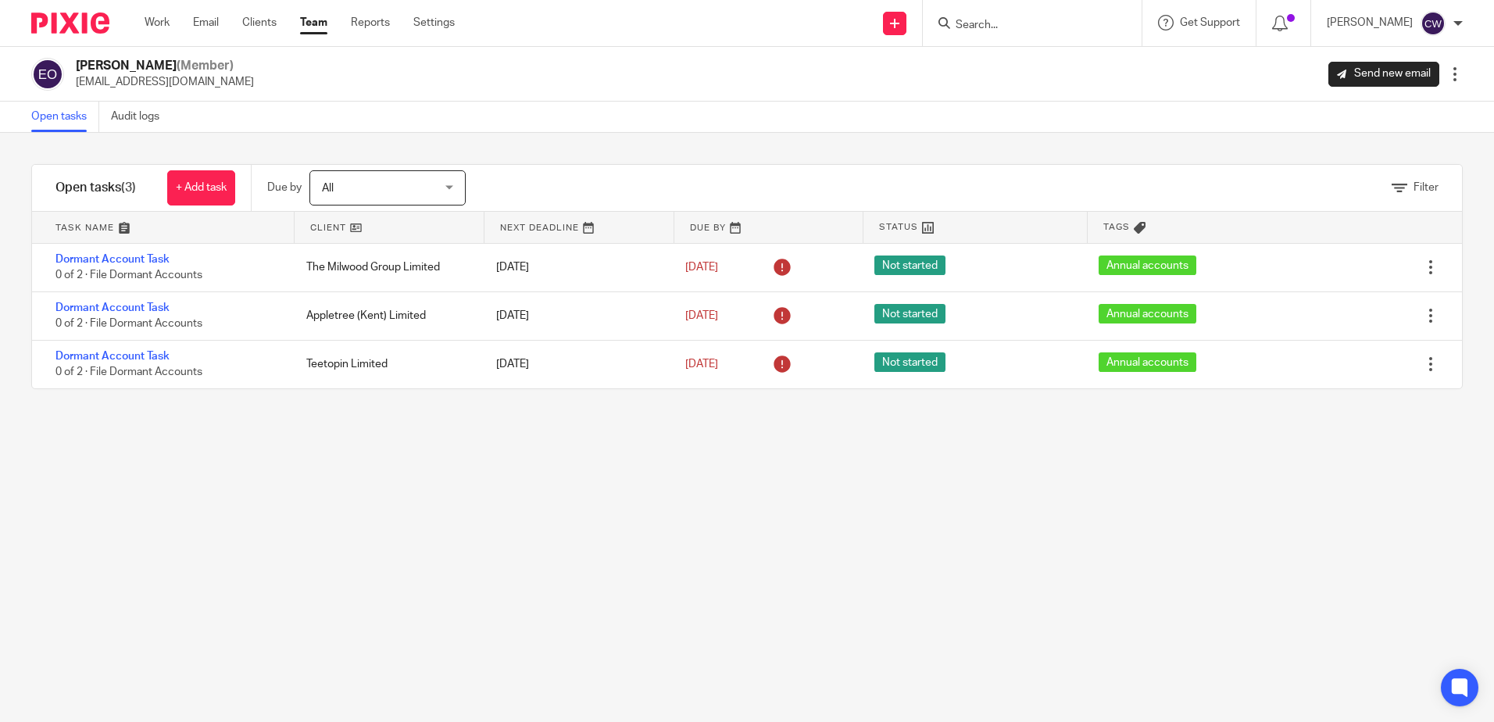
click at [316, 26] on link "Team" at bounding box center [313, 23] width 27 height 16
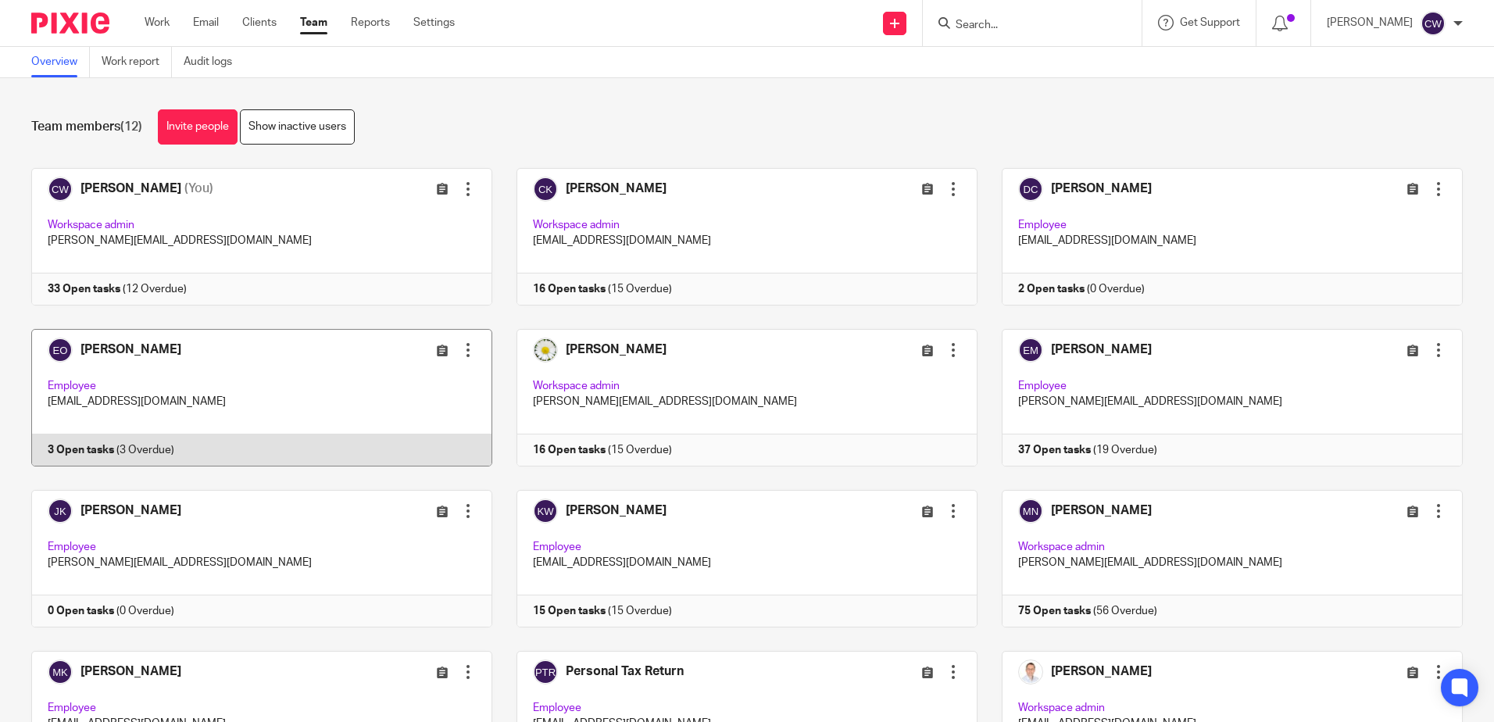
scroll to position [78, 0]
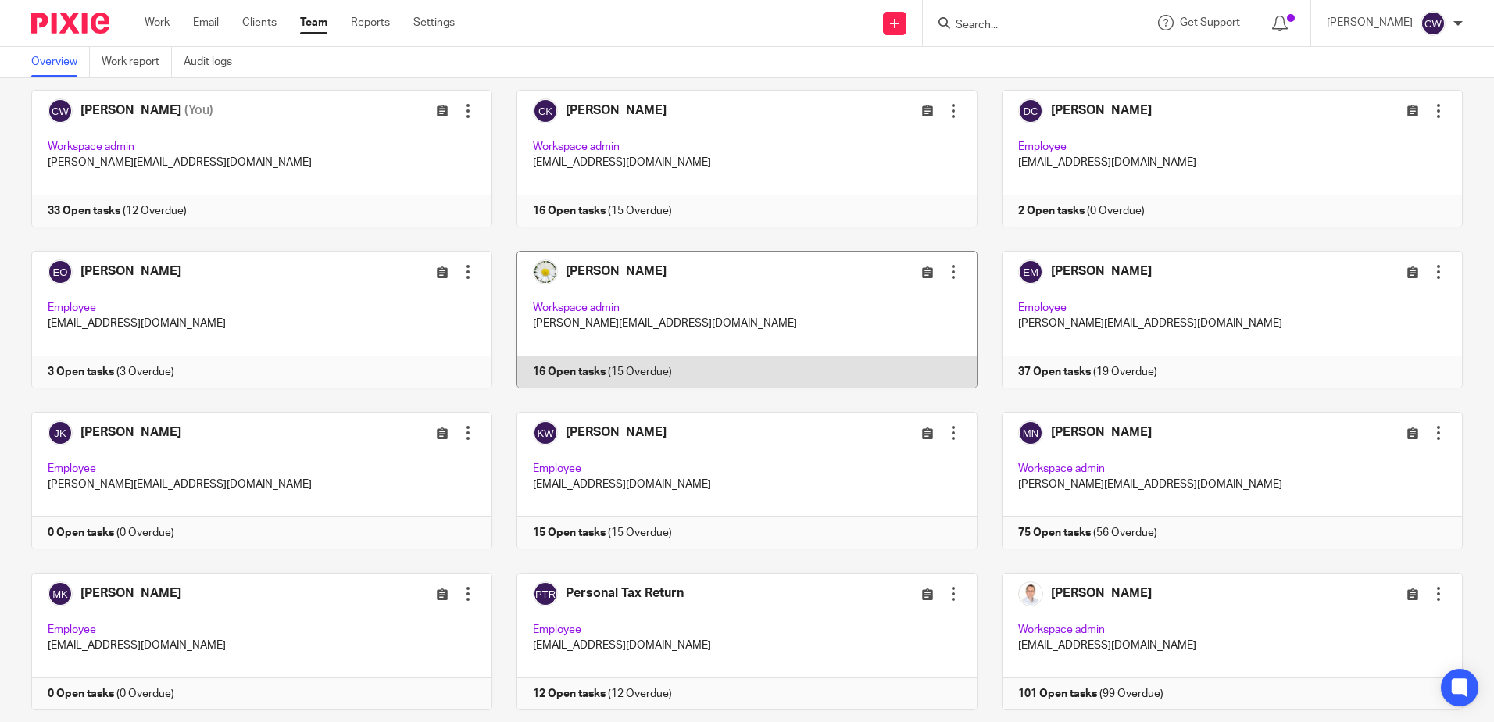
click at [709, 341] on link at bounding box center [734, 320] width 485 height 138
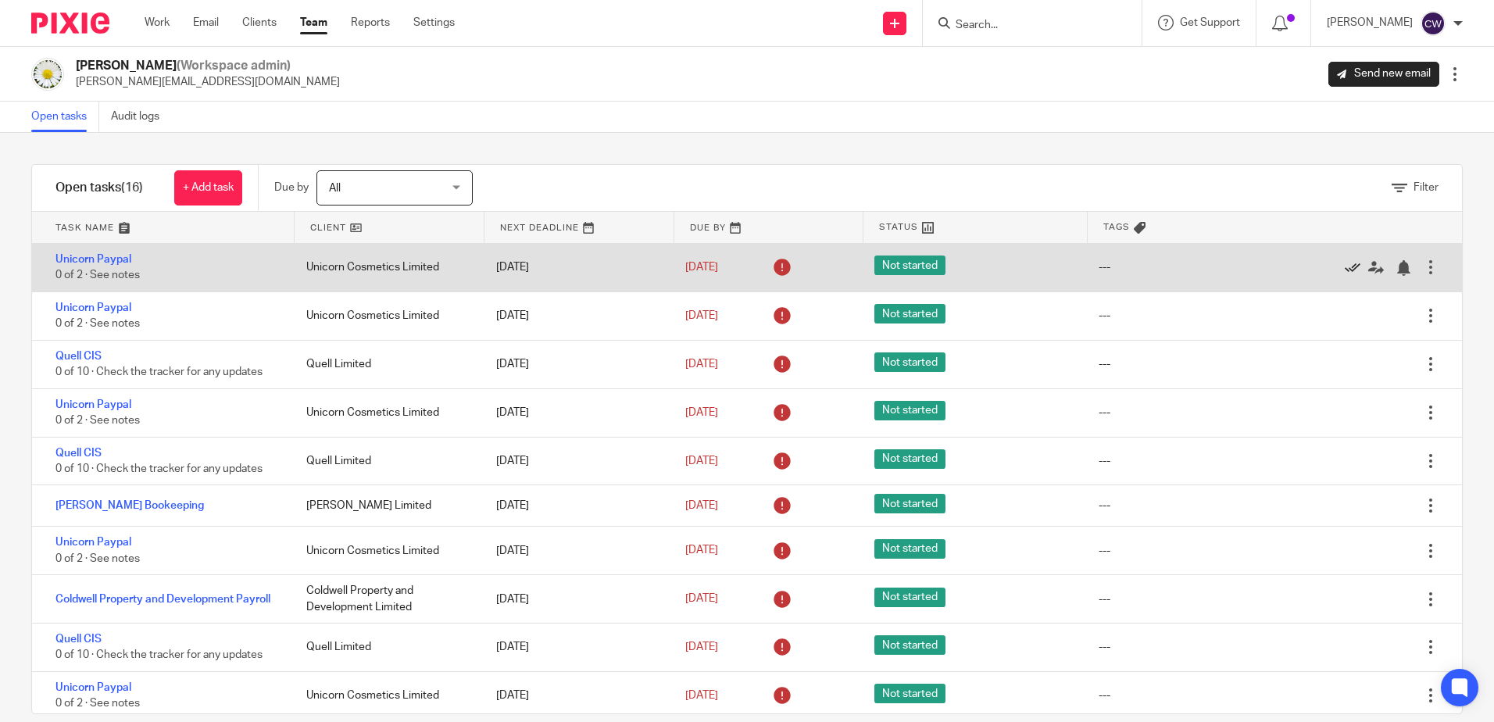
click at [1345, 266] on icon at bounding box center [1353, 268] width 16 height 16
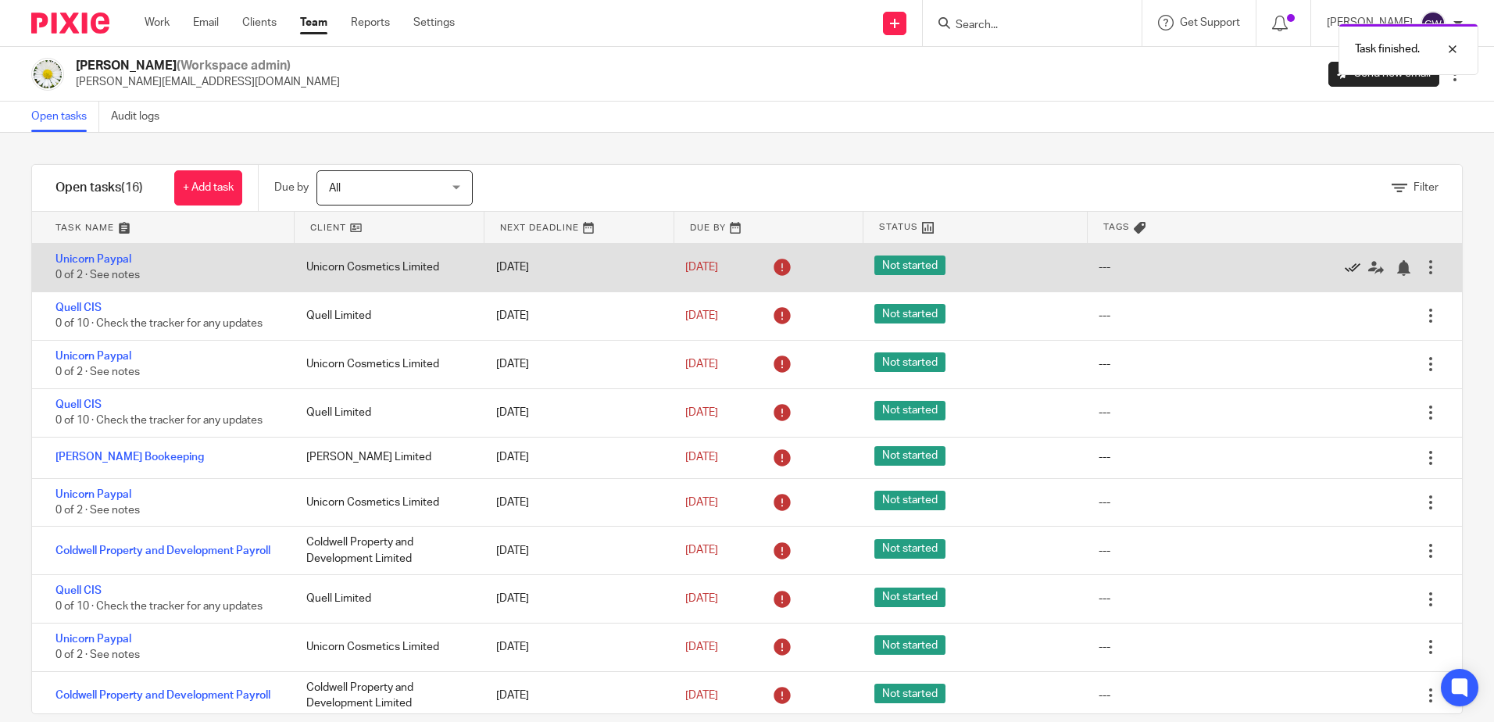
click at [1345, 266] on icon at bounding box center [1353, 268] width 16 height 16
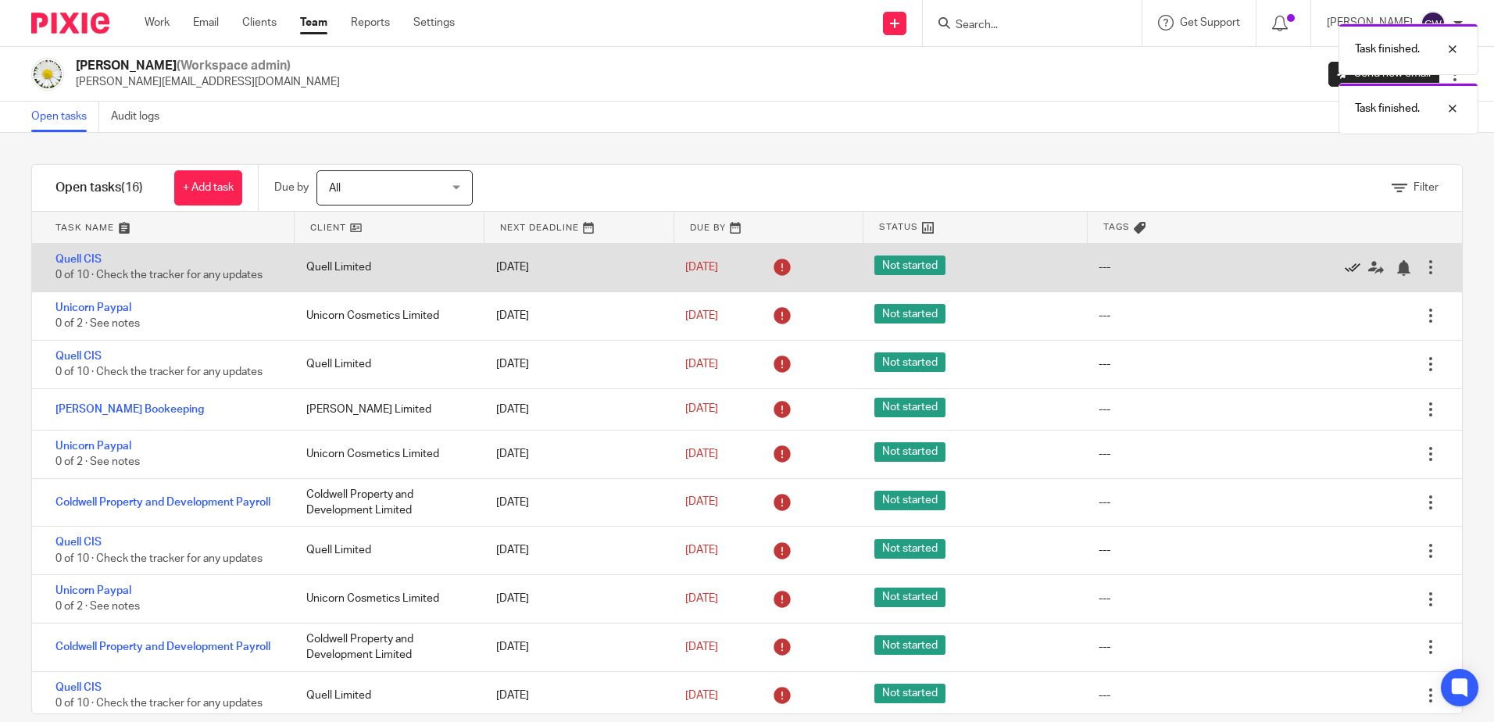
click at [1345, 266] on icon at bounding box center [1353, 268] width 16 height 16
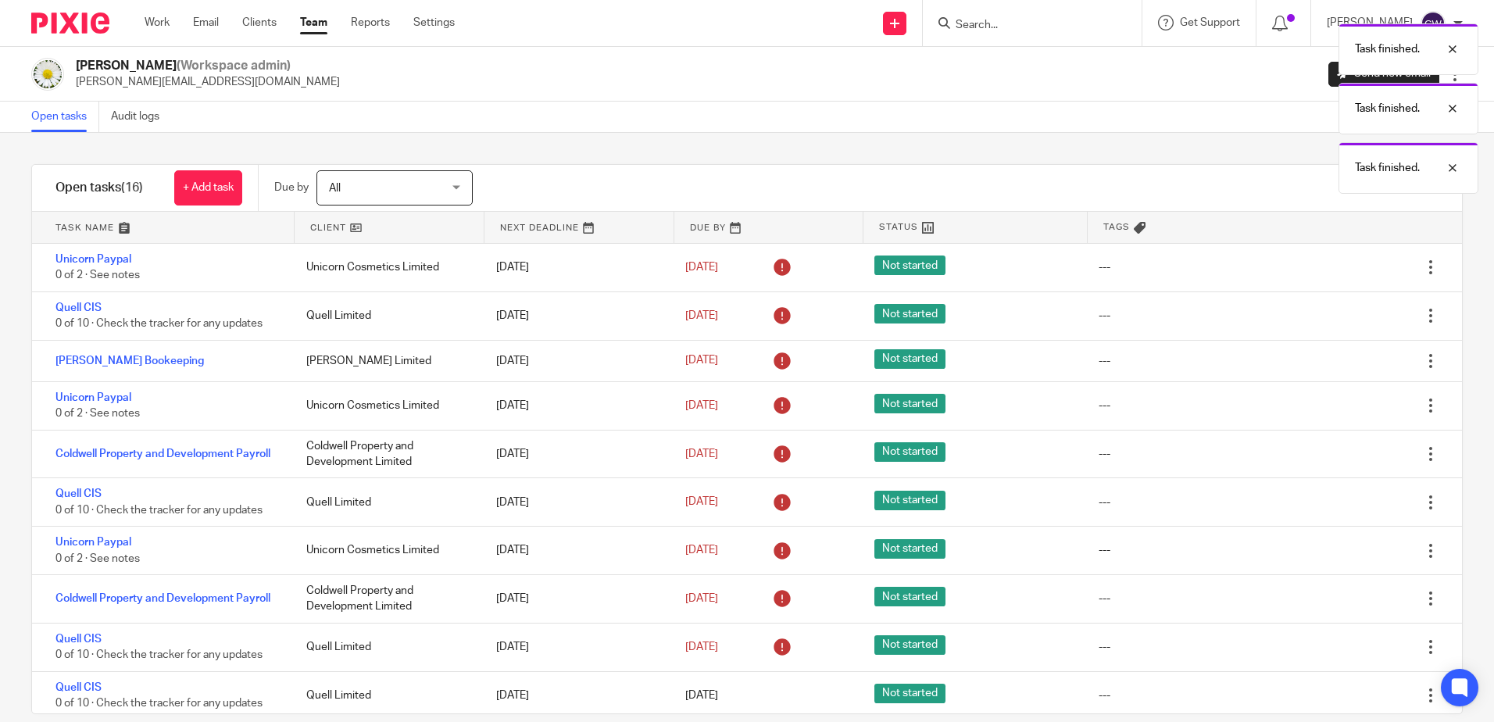
click at [1345, 266] on icon at bounding box center [1353, 268] width 16 height 16
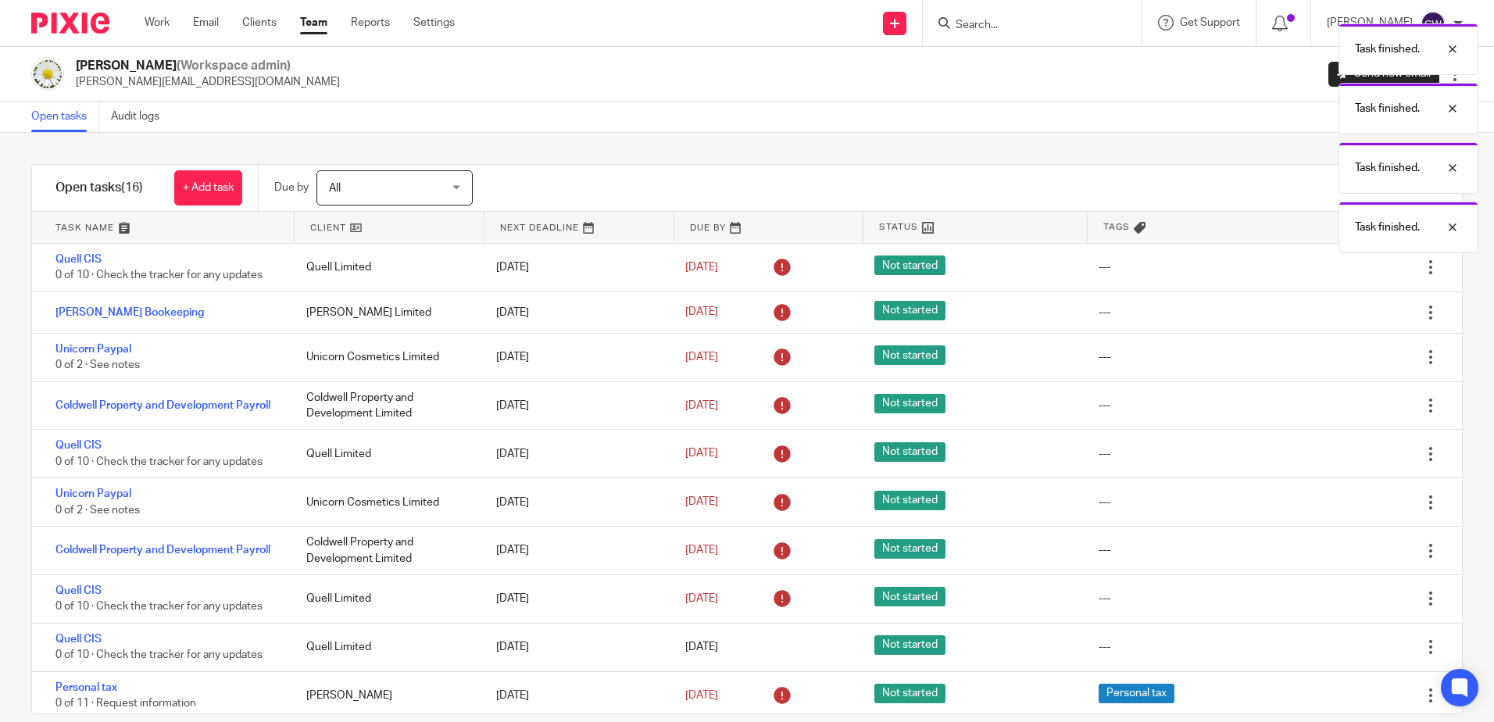
click at [1345, 266] on icon at bounding box center [1353, 268] width 16 height 16
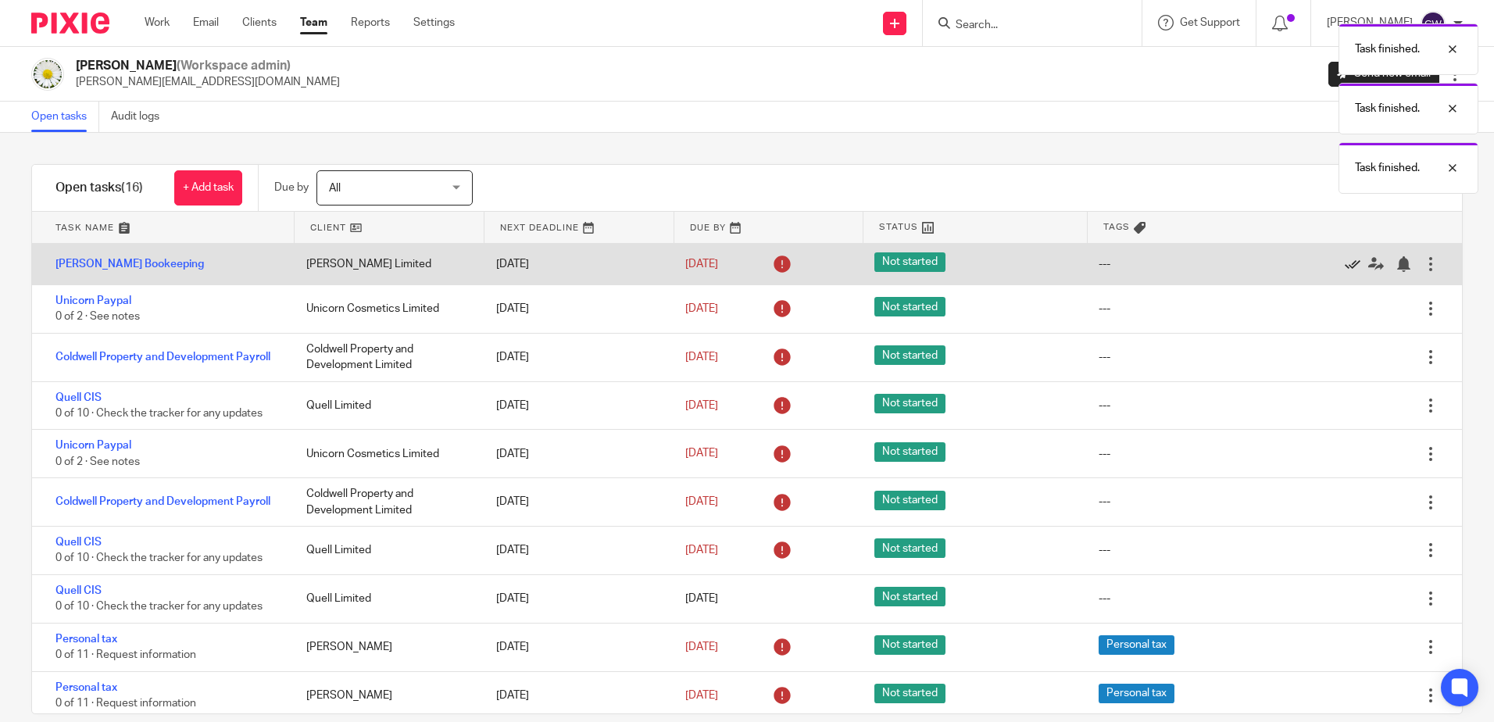
click at [1345, 266] on icon at bounding box center [1353, 264] width 16 height 16
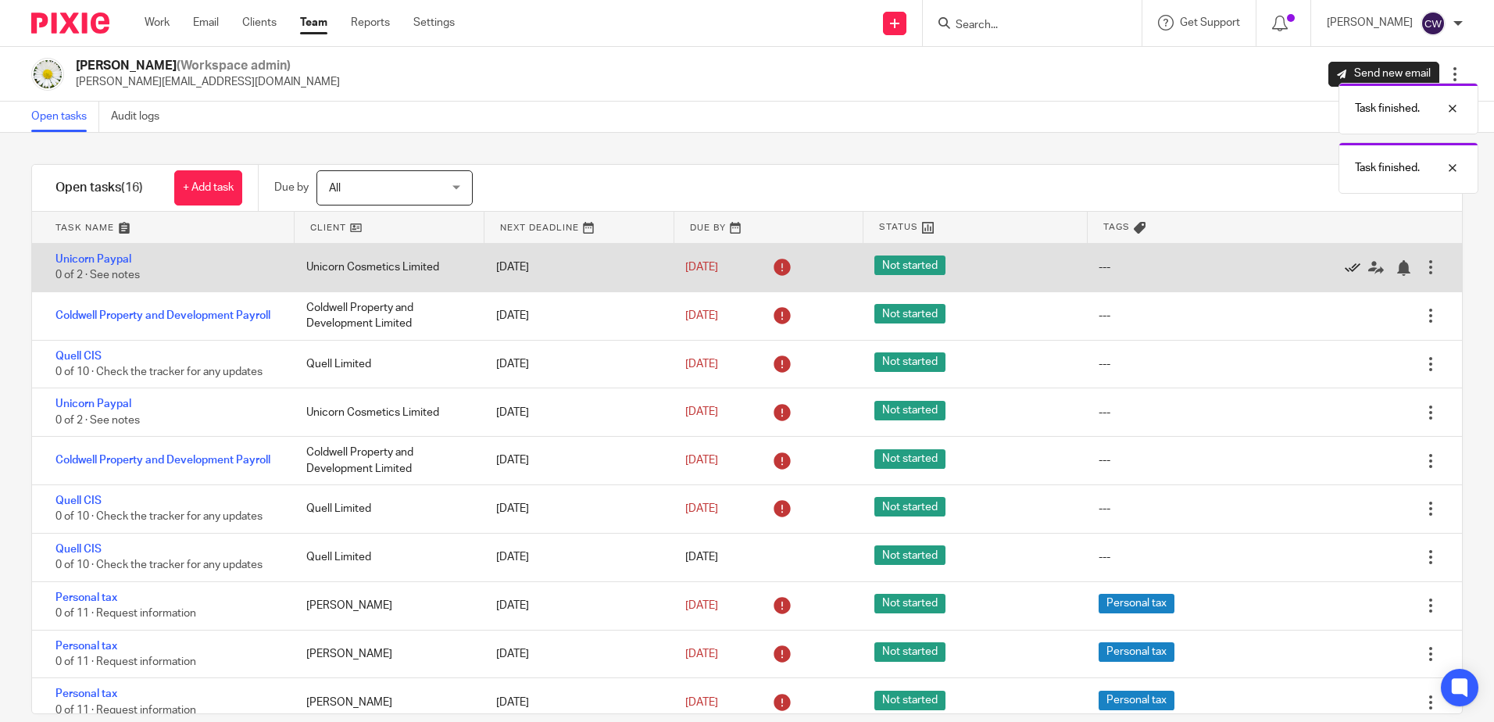
click at [1345, 264] on icon at bounding box center [1353, 268] width 16 height 16
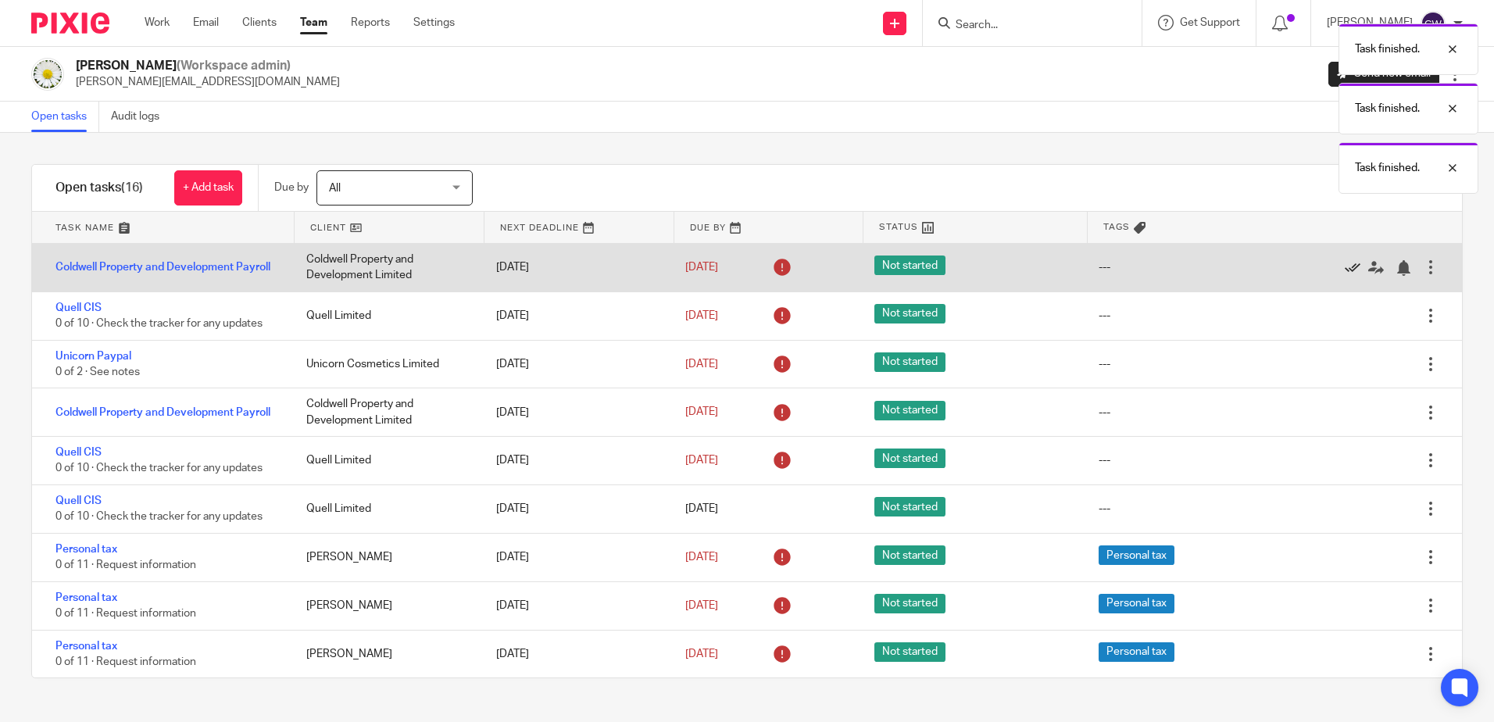
click at [1345, 267] on icon at bounding box center [1353, 268] width 16 height 16
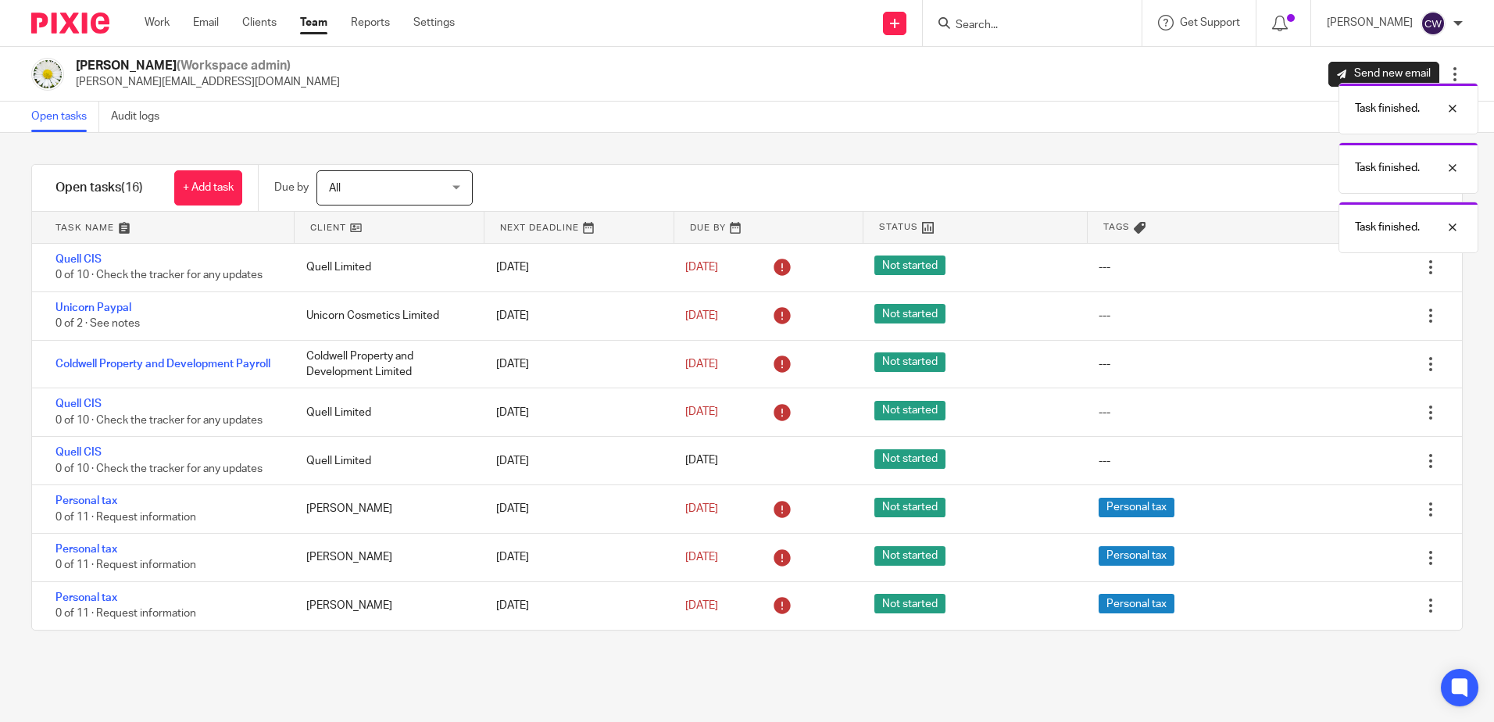
click at [1345, 267] on icon at bounding box center [1353, 268] width 16 height 16
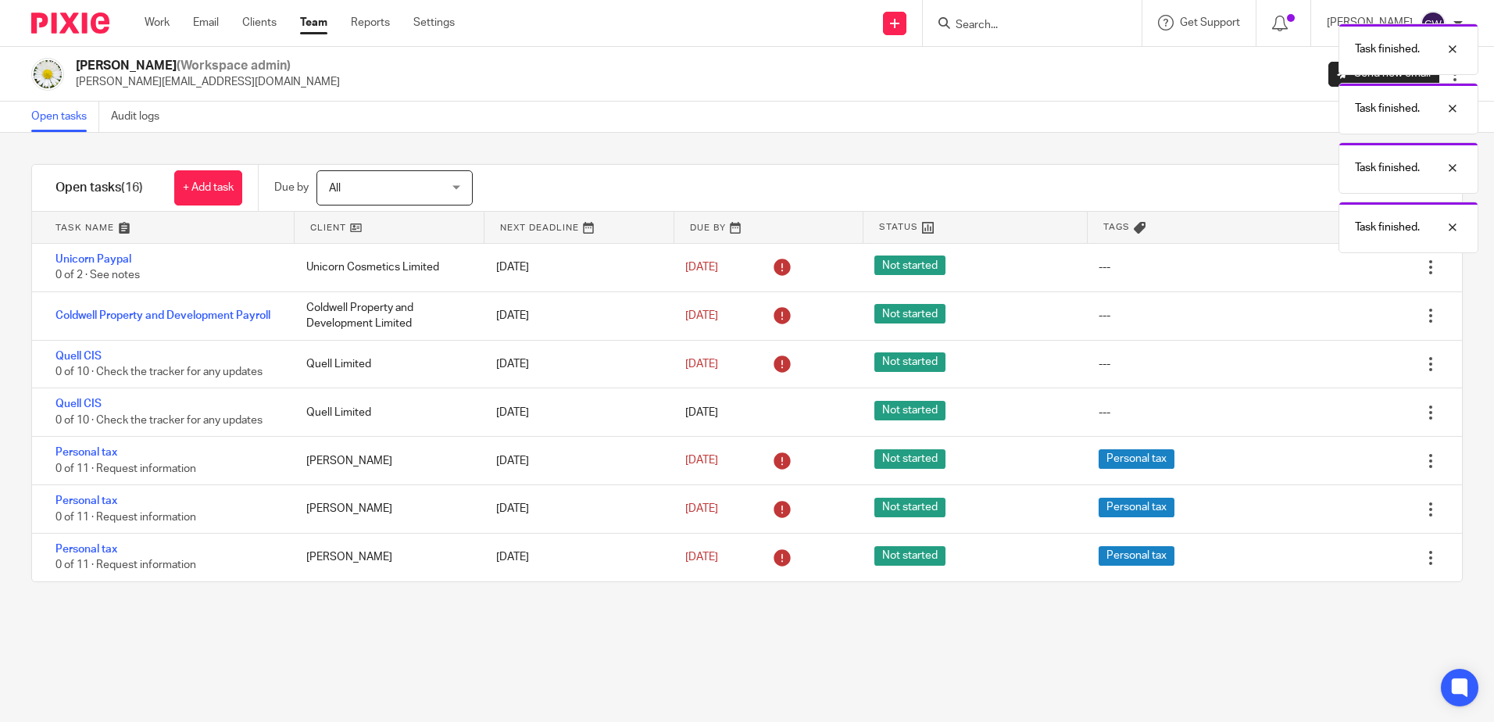
click at [1345, 267] on icon at bounding box center [1353, 268] width 16 height 16
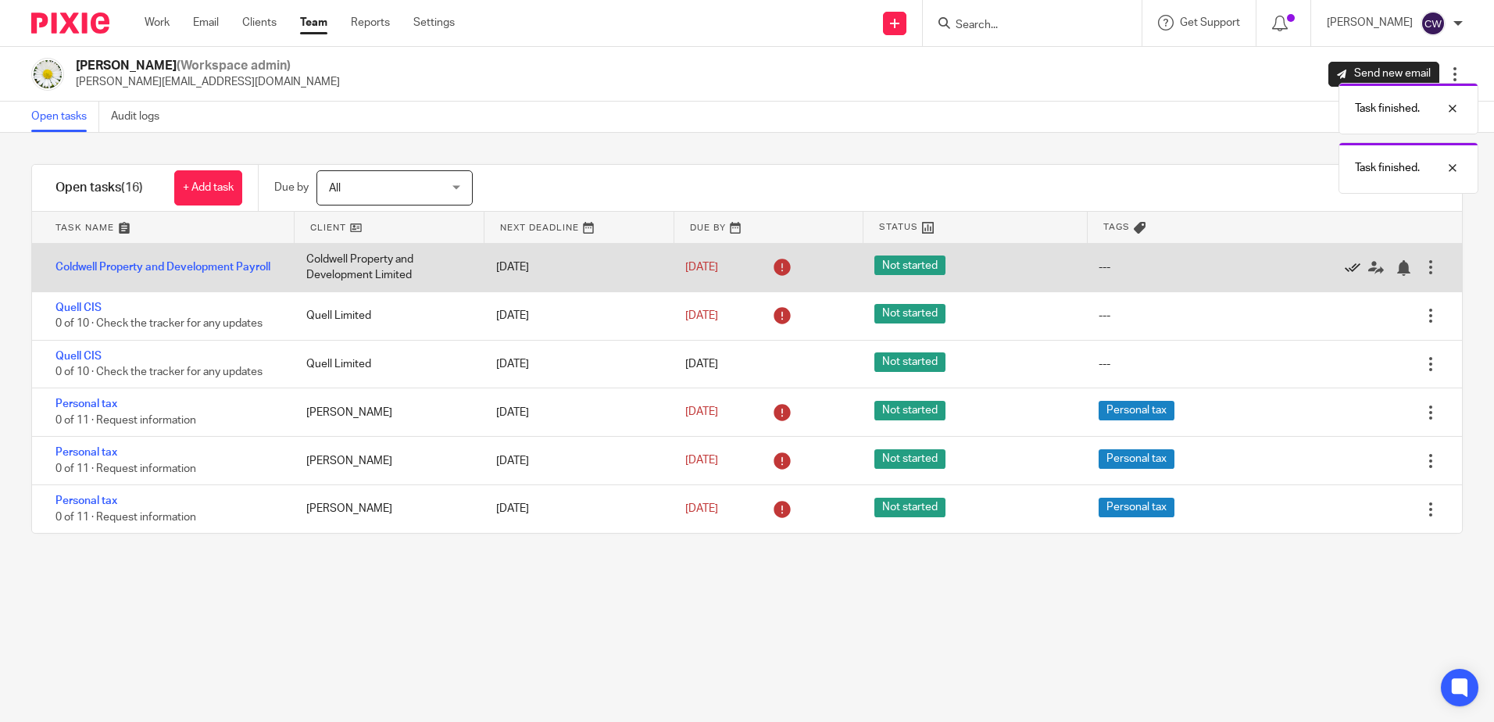
click at [1345, 269] on icon at bounding box center [1353, 268] width 16 height 16
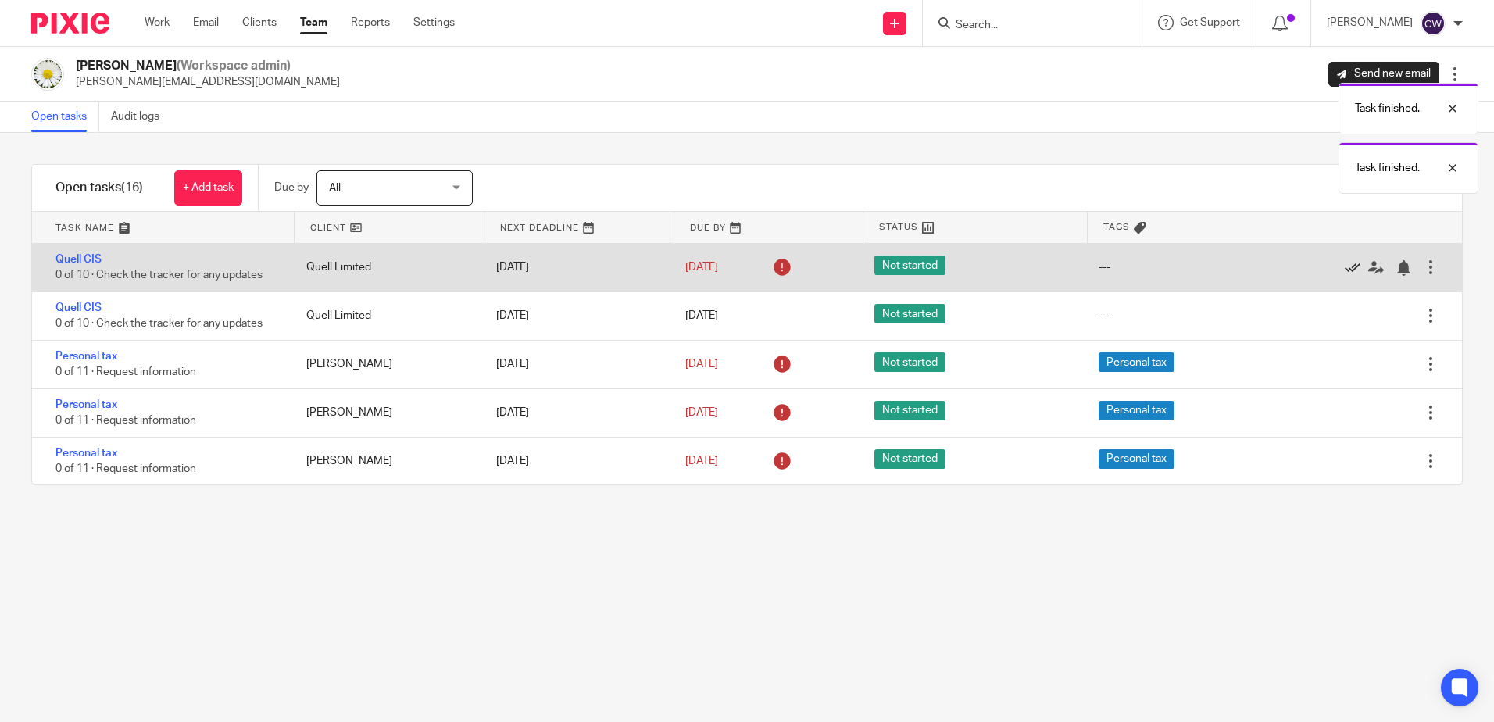
click at [1345, 267] on icon at bounding box center [1353, 268] width 16 height 16
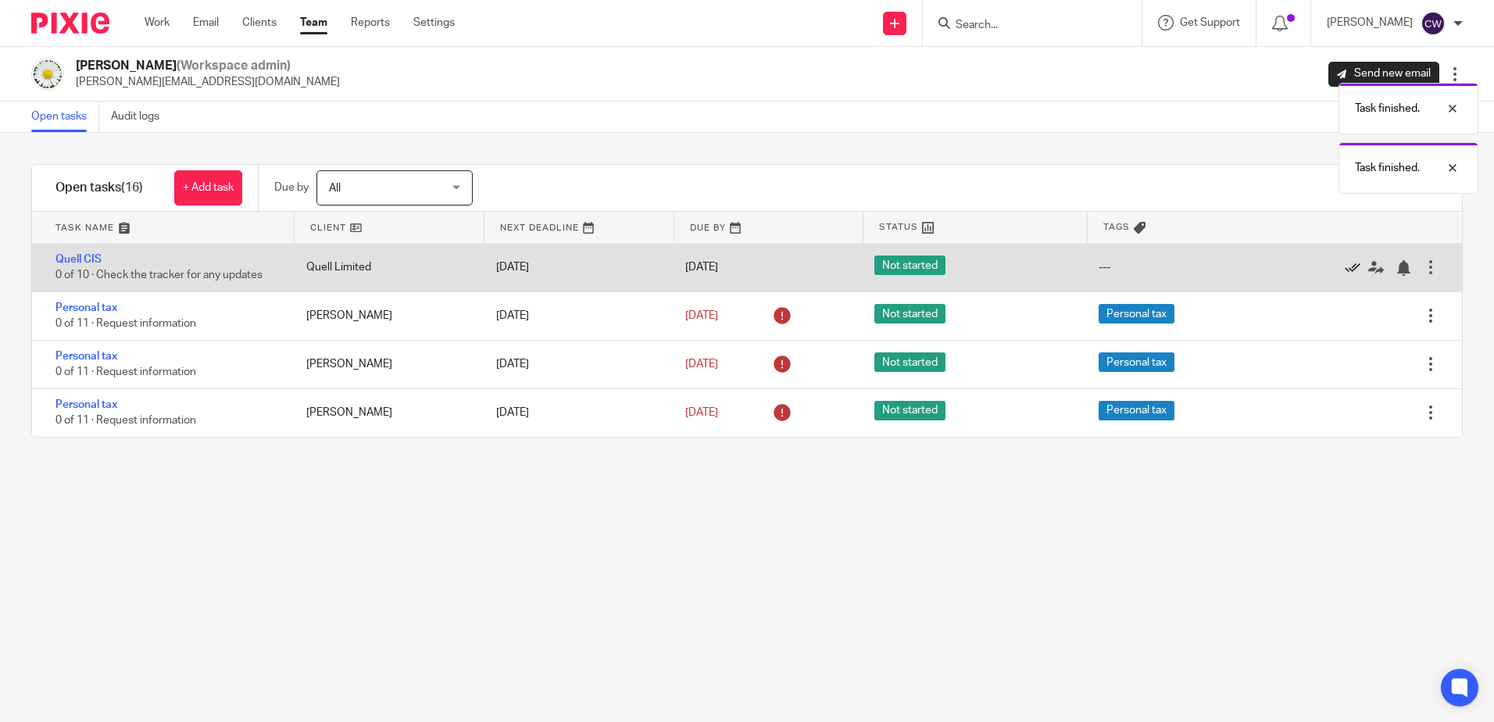
click at [1345, 267] on icon at bounding box center [1353, 268] width 16 height 16
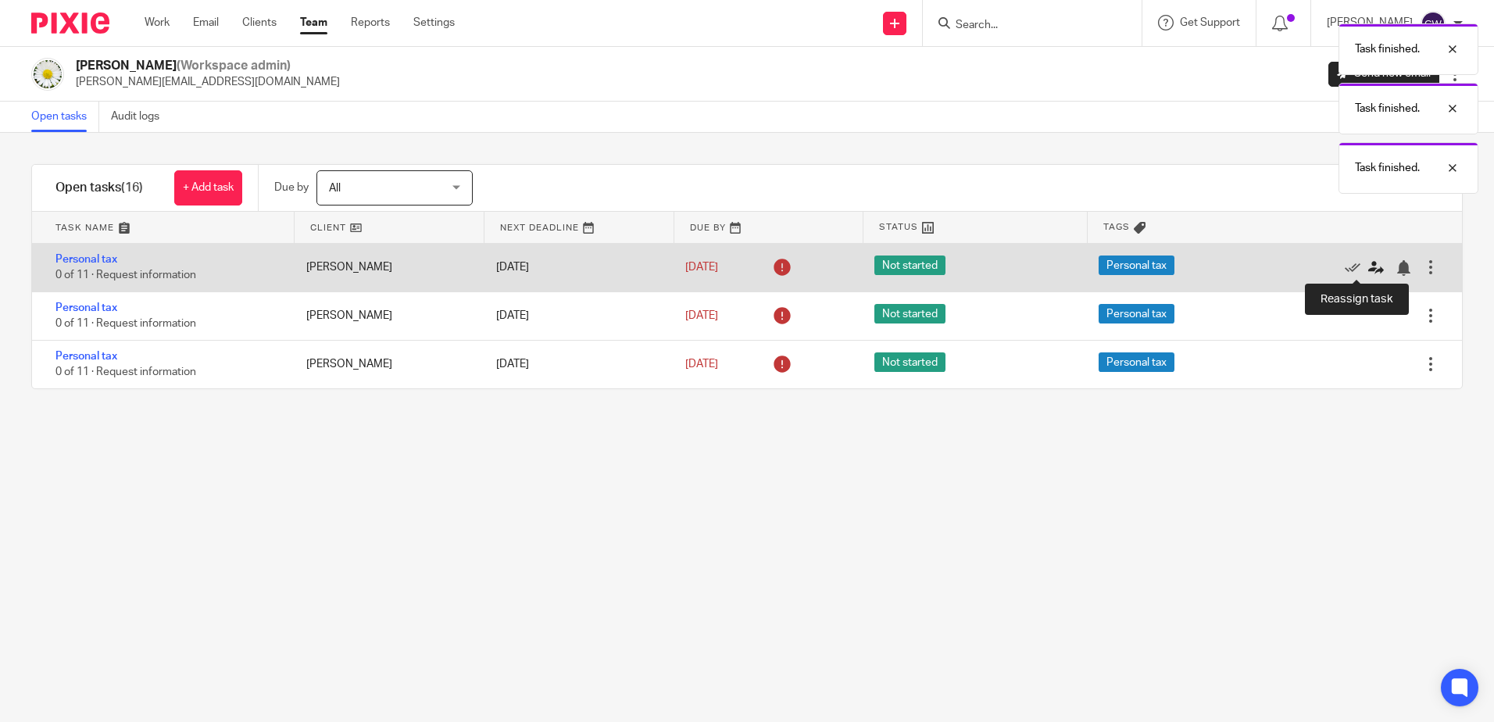
click at [1368, 272] on icon at bounding box center [1376, 268] width 16 height 16
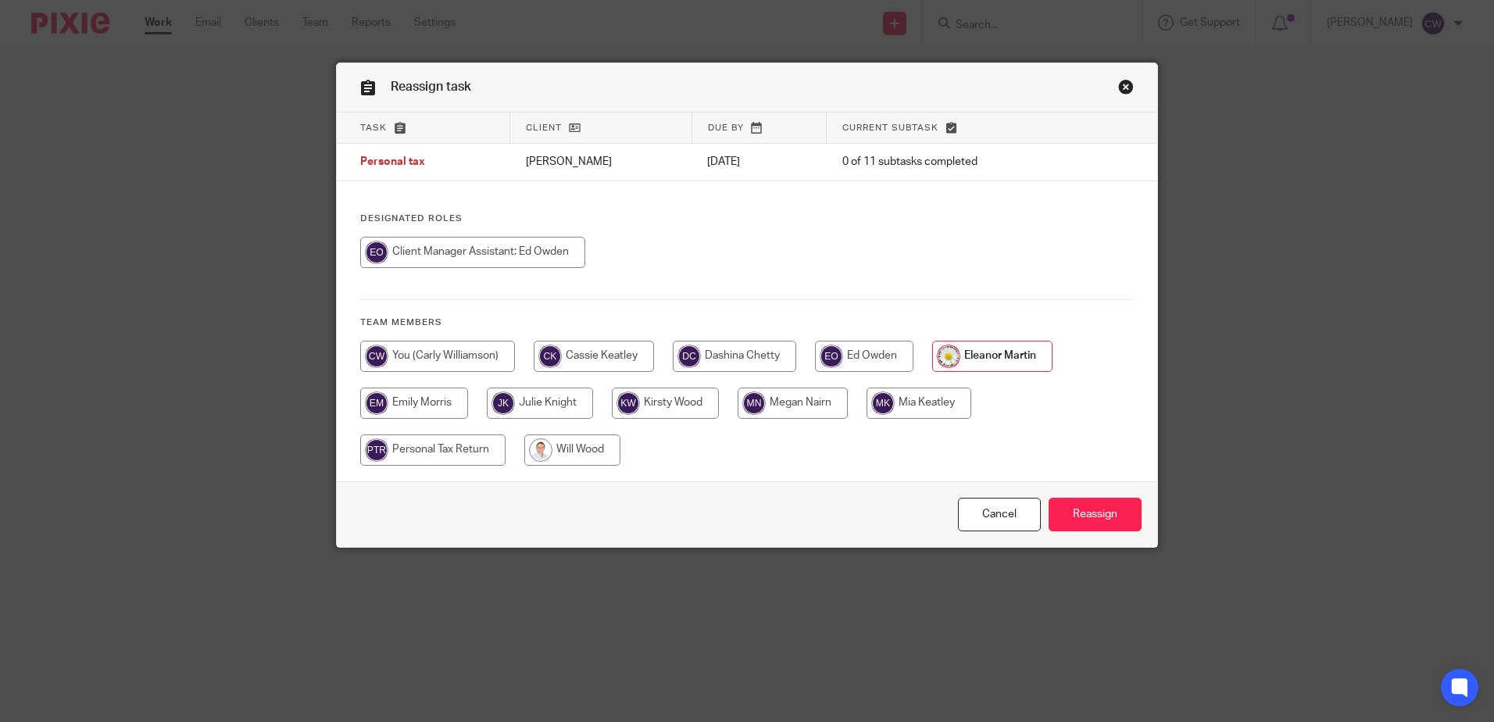
click at [800, 409] on input "radio" at bounding box center [793, 403] width 110 height 31
radio input "true"
click at [585, 436] on input "radio" at bounding box center [572, 449] width 96 height 31
radio input "true"
click at [1072, 510] on input "Reassign" at bounding box center [1094, 515] width 93 height 34
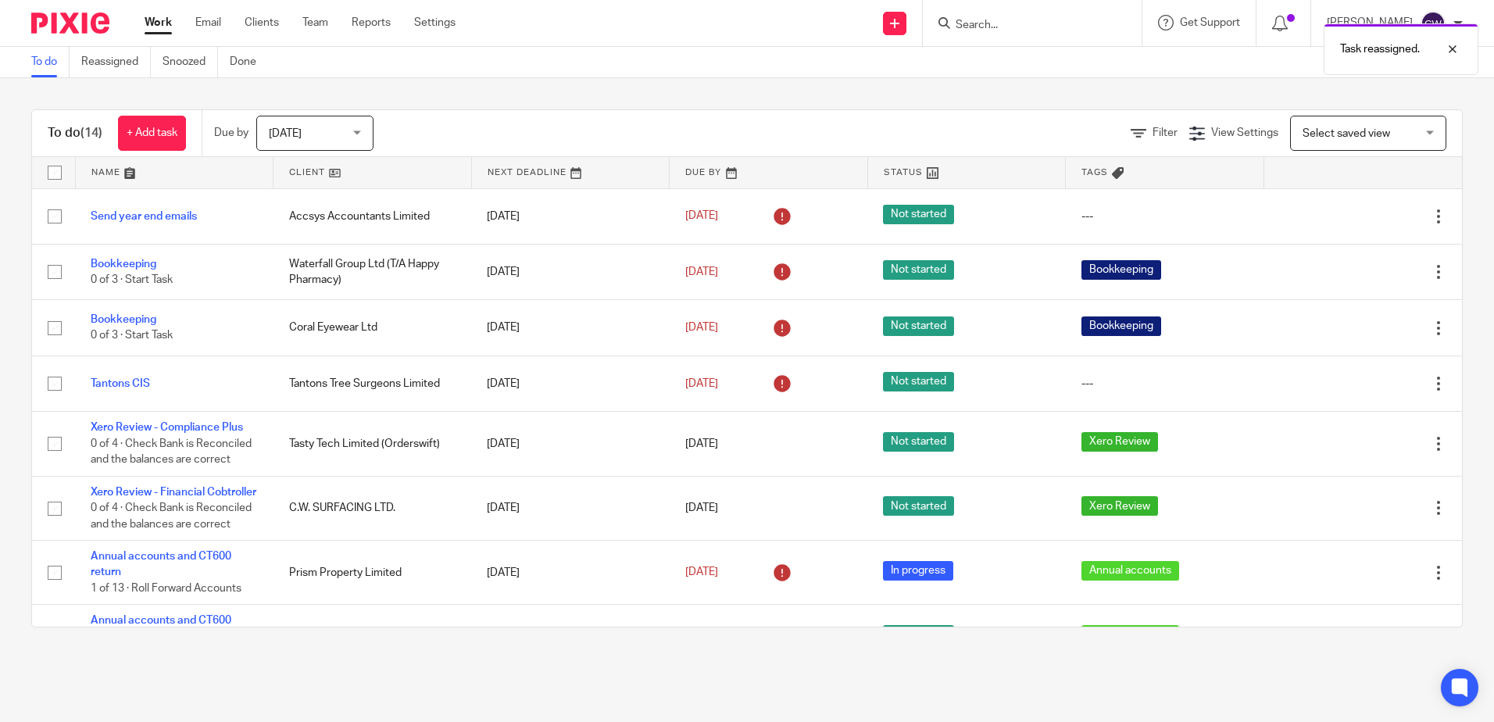
click at [334, 25] on ul "Work Email Clients Team Reports Settings" at bounding box center [312, 23] width 334 height 16
click at [322, 23] on link "Team" at bounding box center [315, 23] width 26 height 16
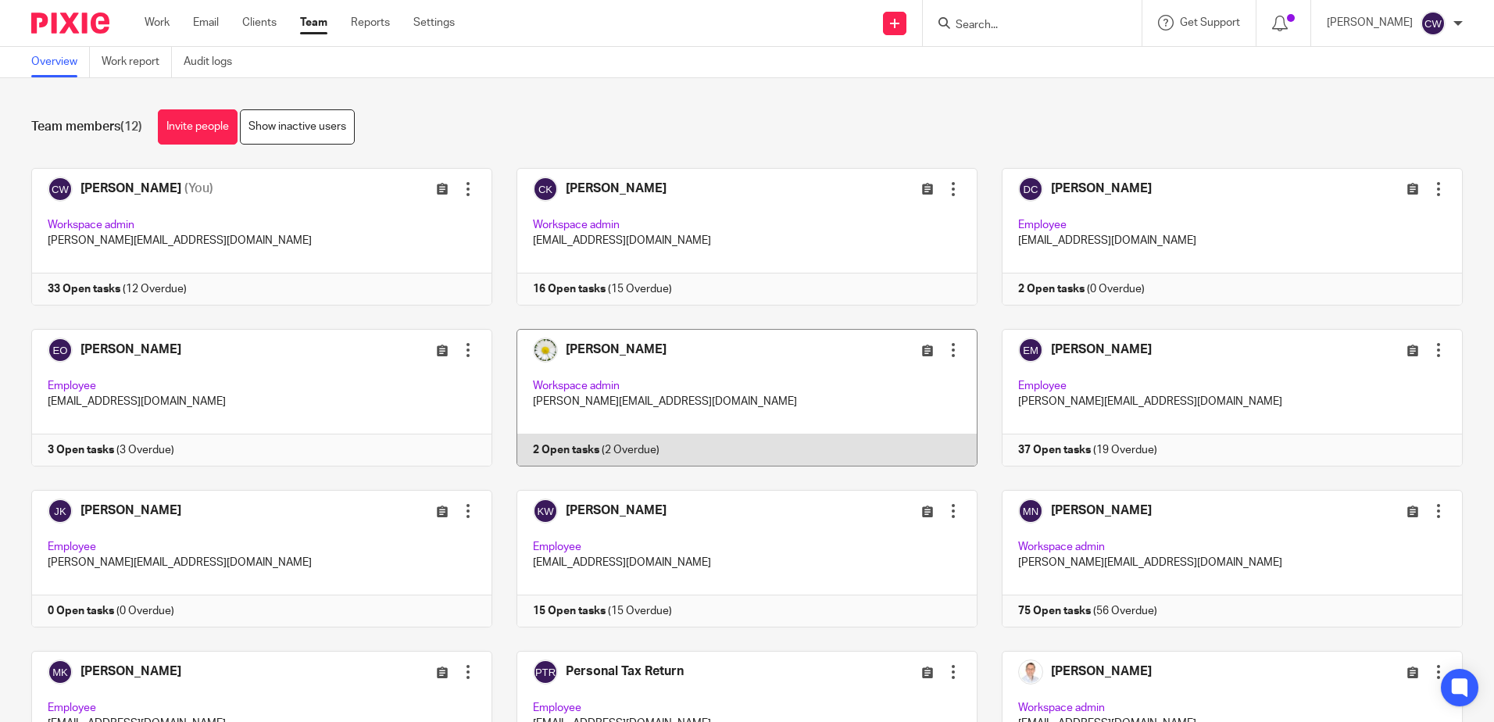
click at [712, 370] on link at bounding box center [734, 398] width 485 height 138
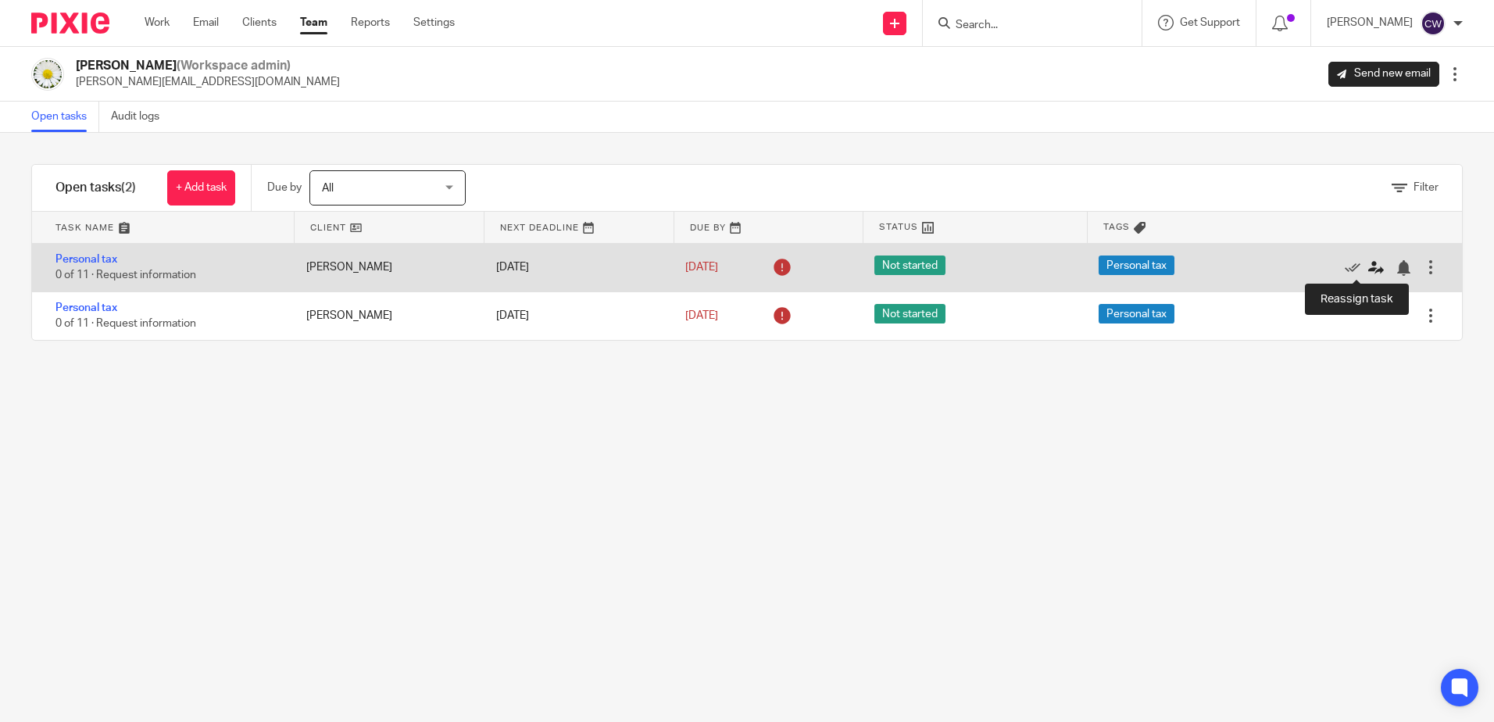
click at [1368, 268] on icon at bounding box center [1376, 268] width 16 height 16
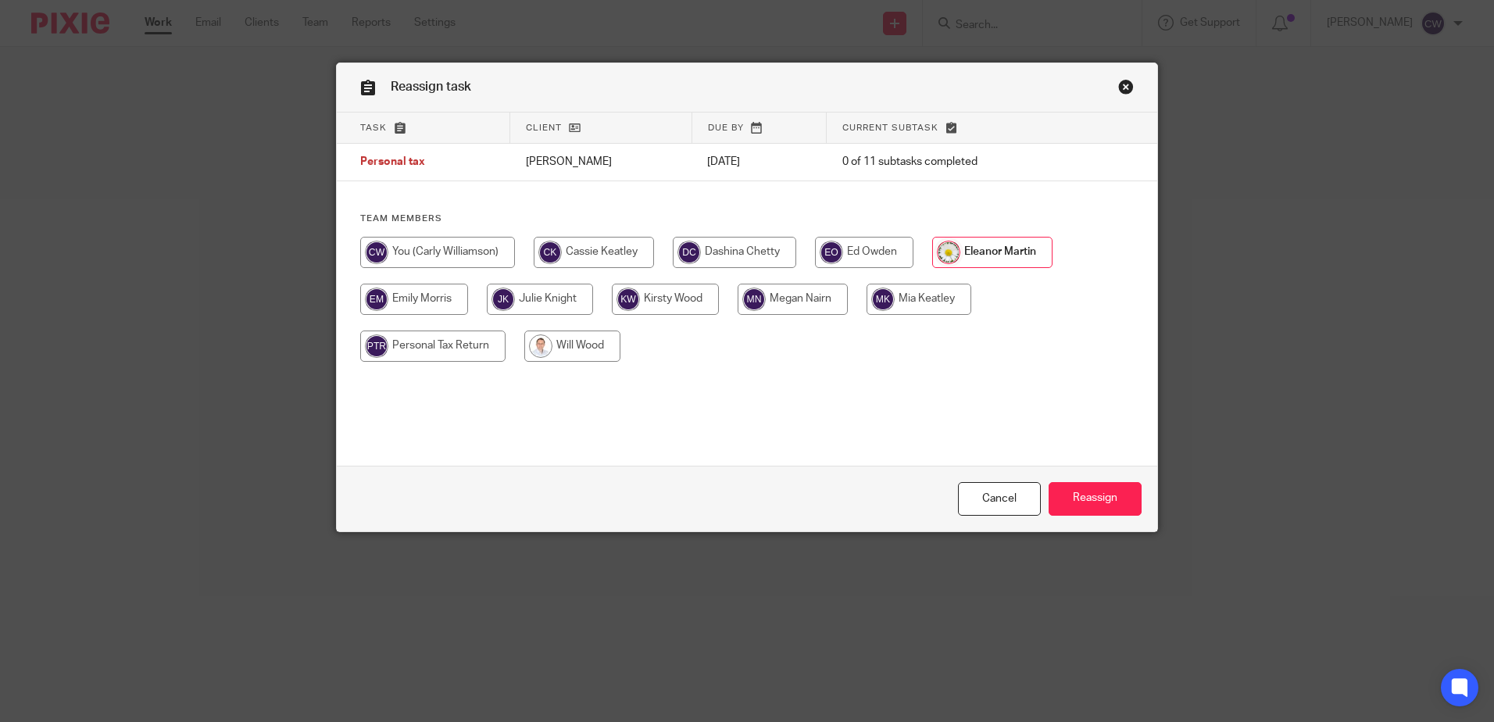
click at [581, 362] on input "radio" at bounding box center [572, 345] width 96 height 31
radio input "true"
click at [1094, 509] on input "Reassign" at bounding box center [1094, 499] width 93 height 34
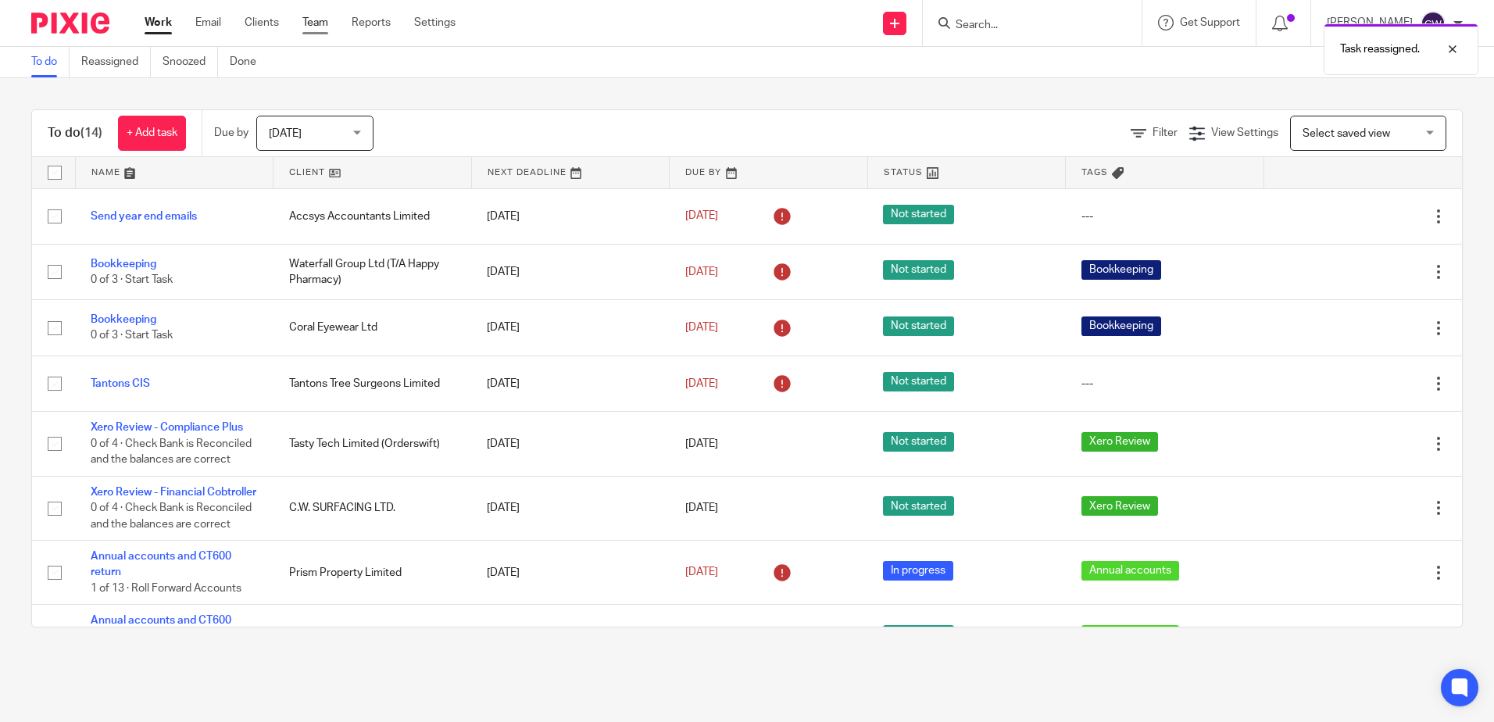
click at [302, 28] on link "Team" at bounding box center [315, 23] width 26 height 16
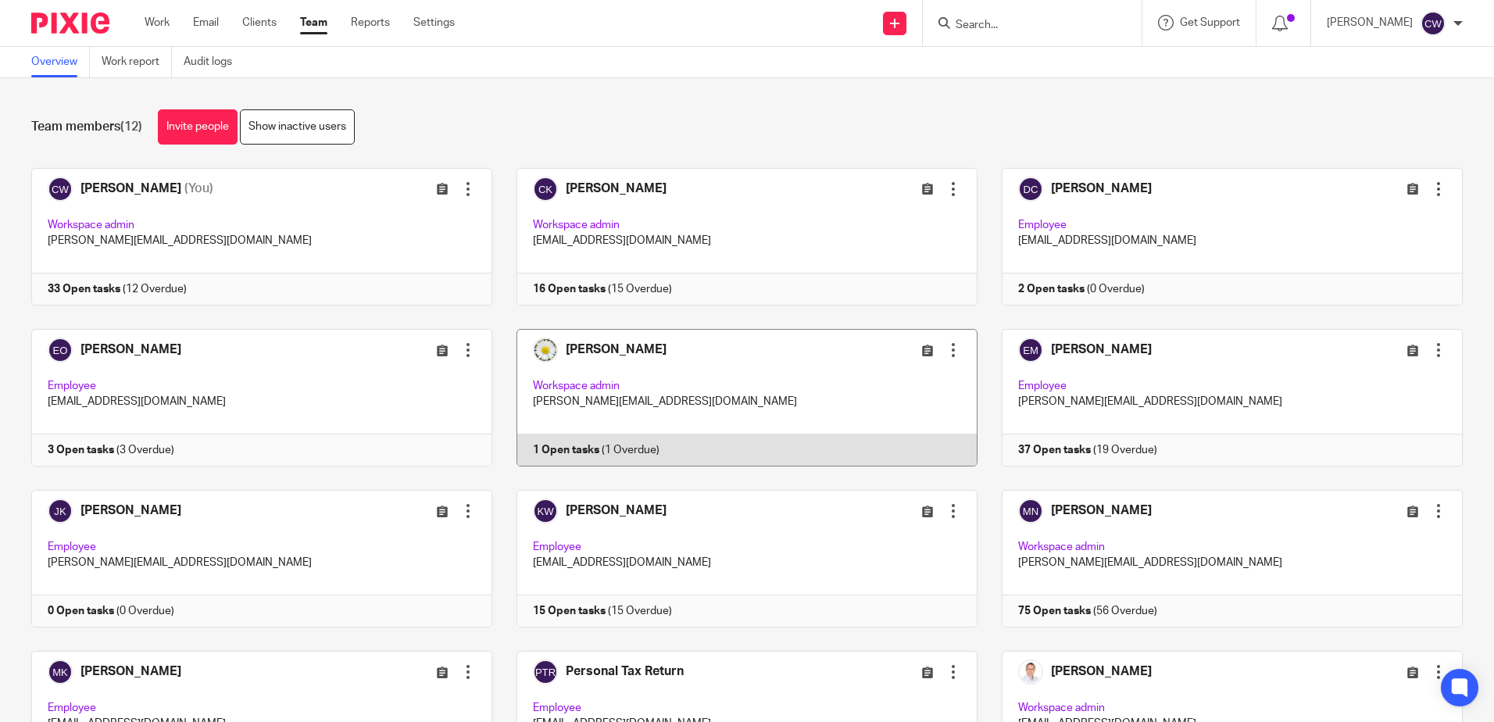
click at [680, 372] on link at bounding box center [734, 398] width 485 height 138
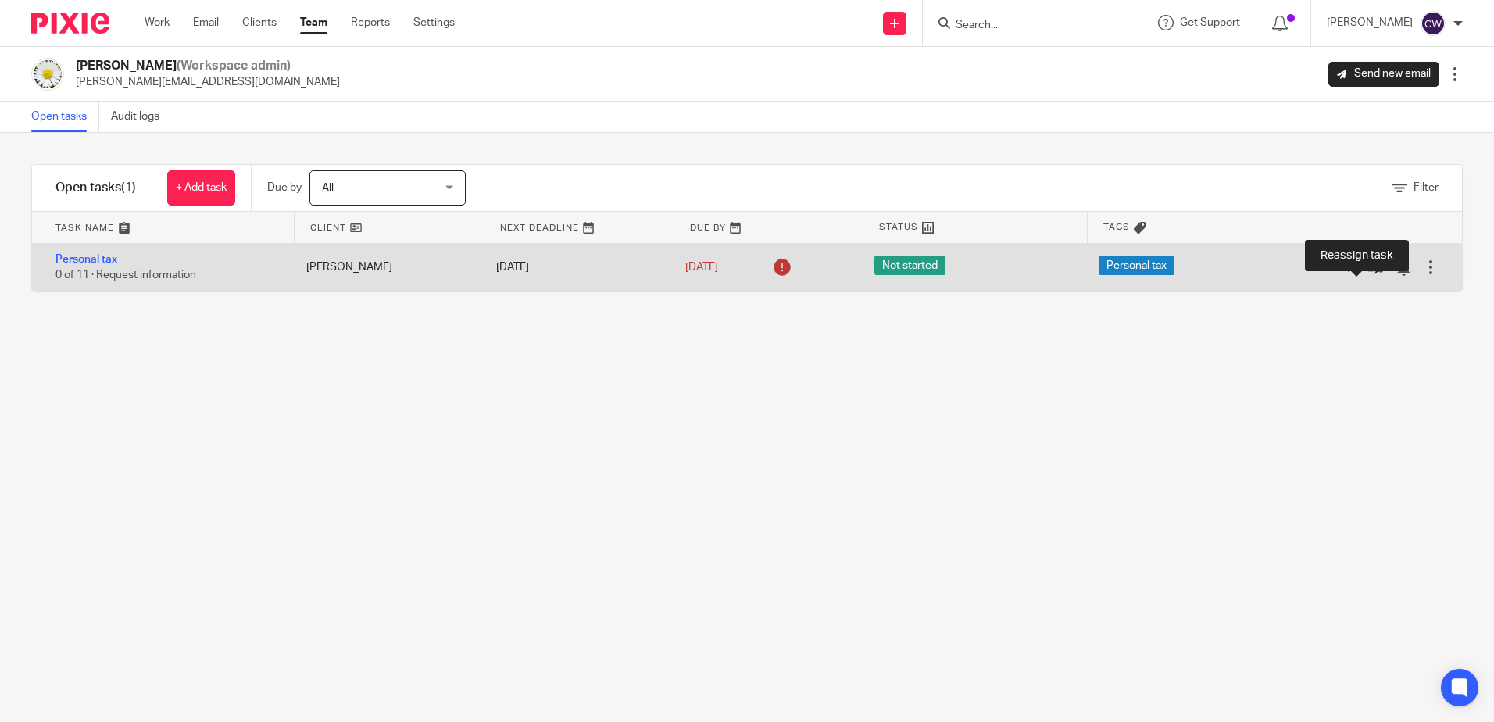
click at [1368, 270] on icon at bounding box center [1376, 268] width 16 height 16
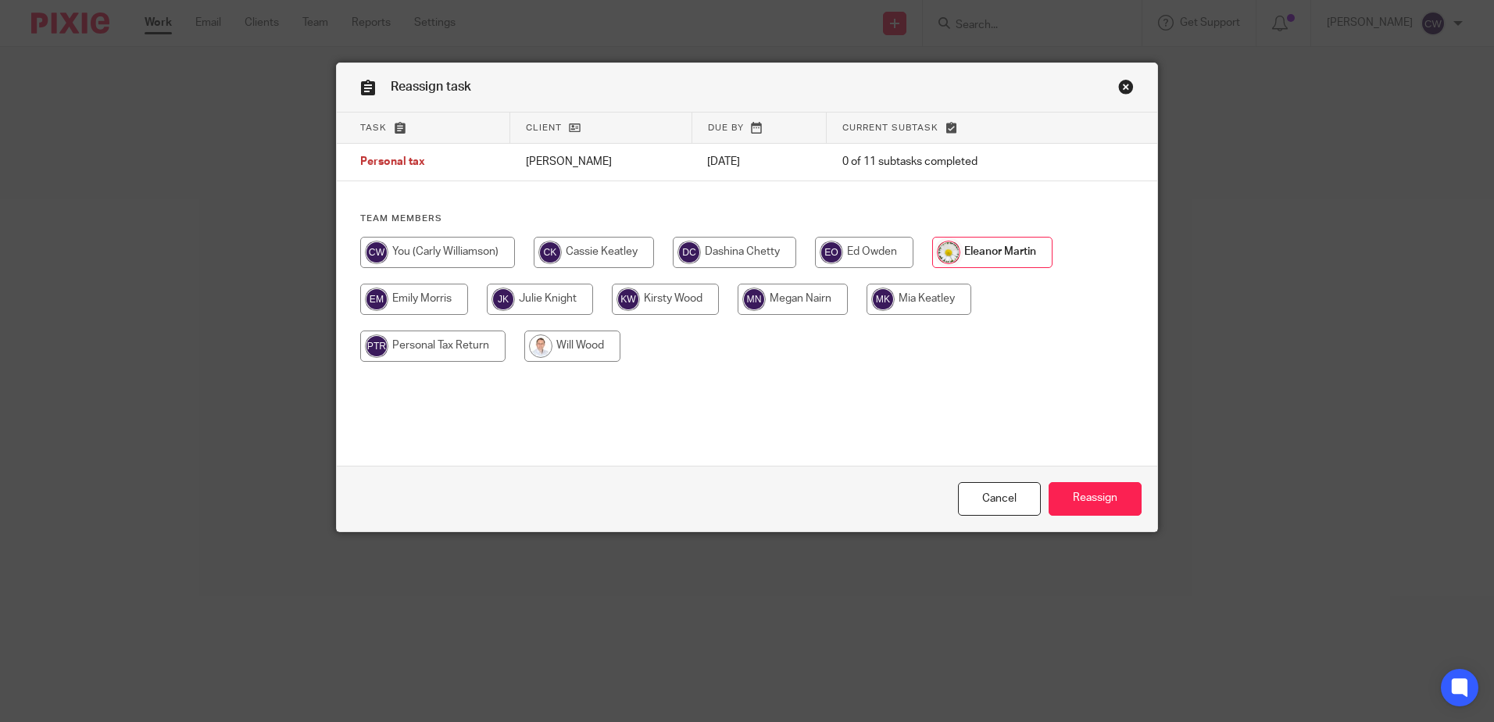
click at [570, 352] on input "radio" at bounding box center [572, 345] width 96 height 31
radio input "true"
click at [1107, 514] on input "Reassign" at bounding box center [1094, 499] width 93 height 34
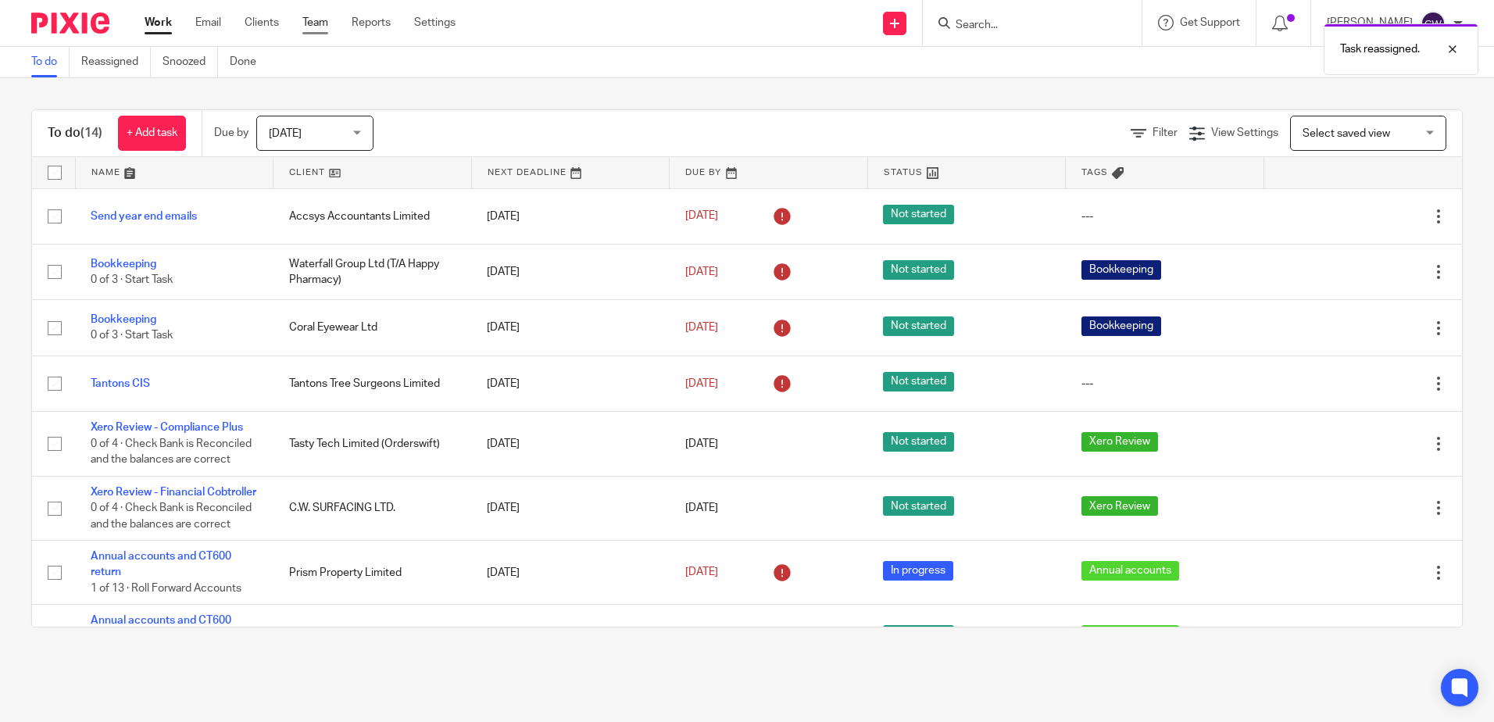
click at [304, 24] on link "Team" at bounding box center [315, 23] width 26 height 16
